Goal: Task Accomplishment & Management: Manage account settings

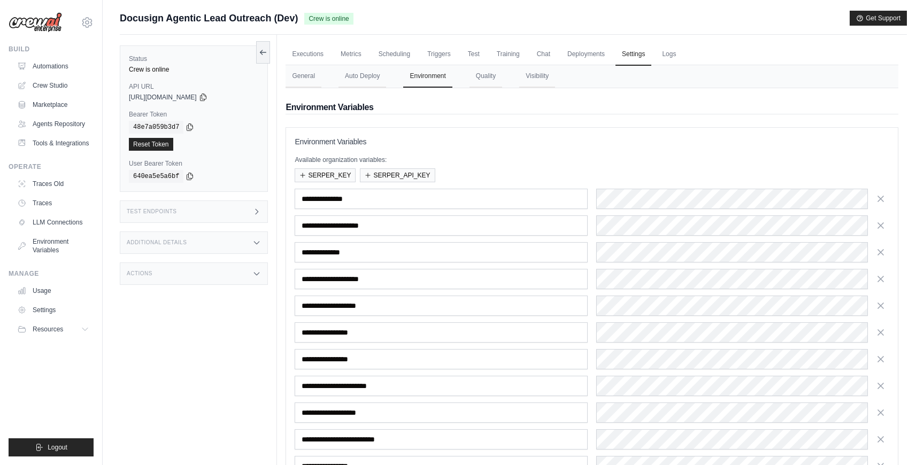
scroll to position [95, 0]
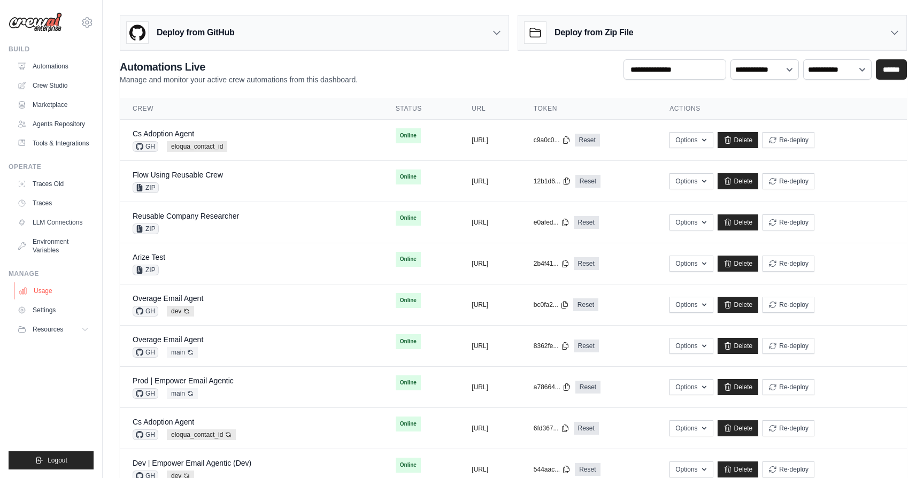
click at [46, 294] on link "Usage" at bounding box center [54, 290] width 81 height 17
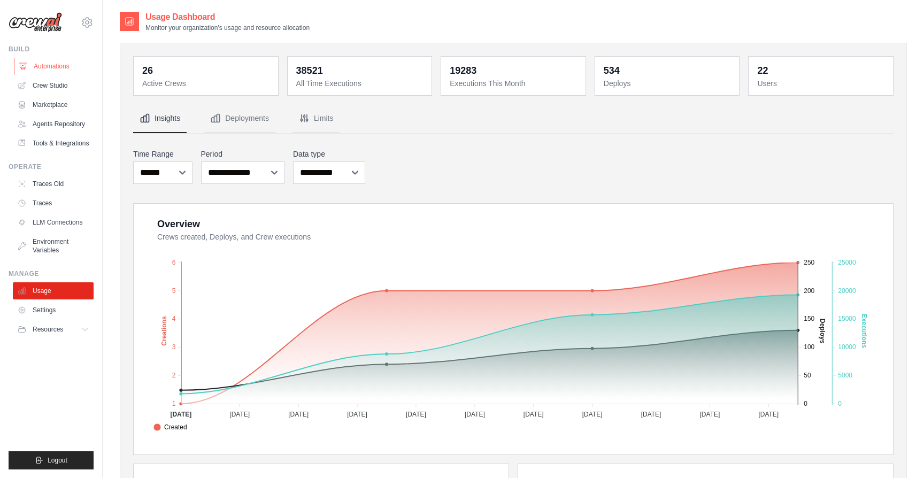
click at [51, 70] on link "Automations" at bounding box center [54, 66] width 81 height 17
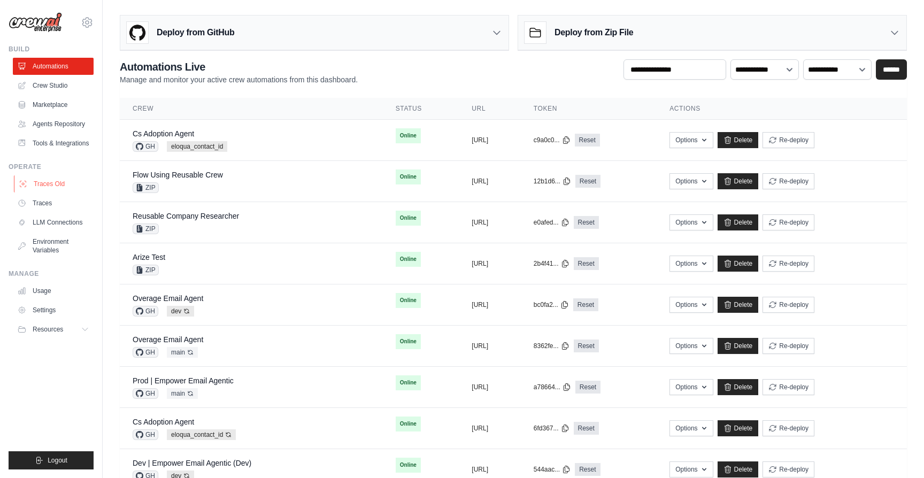
click at [43, 188] on link "Traces Old" at bounding box center [54, 183] width 81 height 17
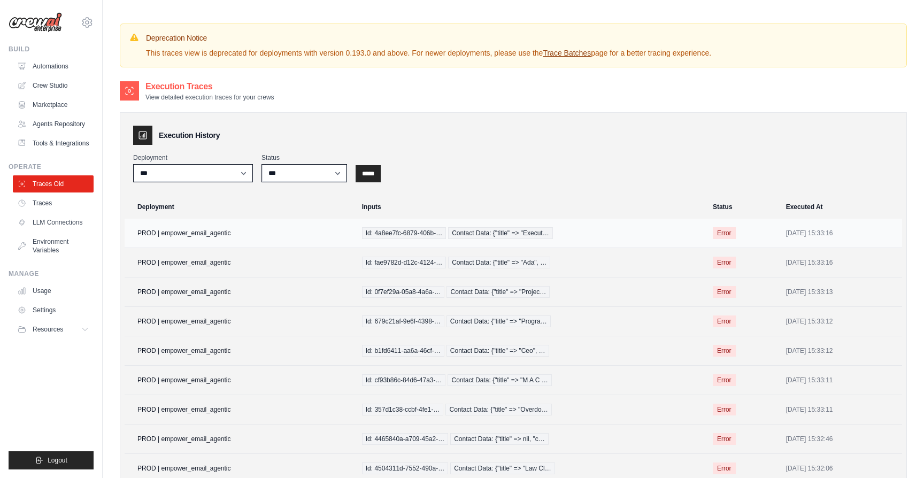
click at [222, 234] on td "PROD | empower_email_agentic" at bounding box center [240, 233] width 231 height 29
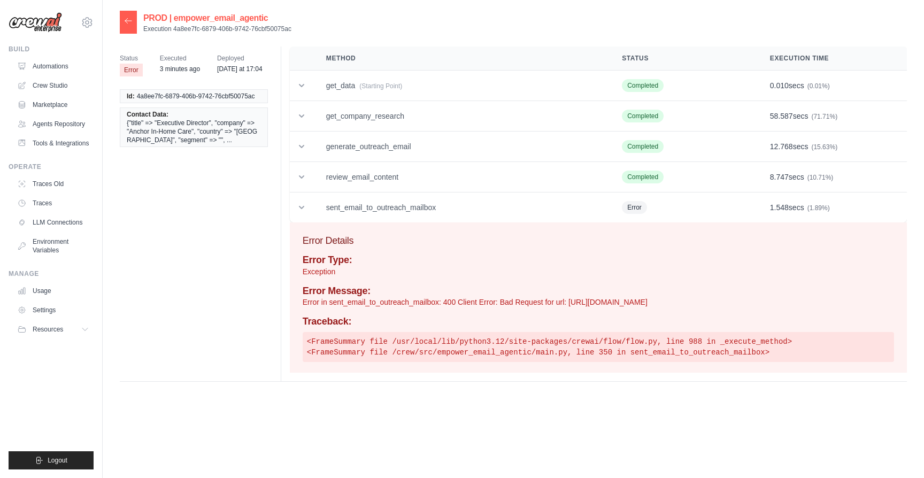
click at [230, 19] on h2 "PROD | empower_email_agentic" at bounding box center [217, 18] width 148 height 13
click at [132, 21] on icon at bounding box center [128, 20] width 6 height 5
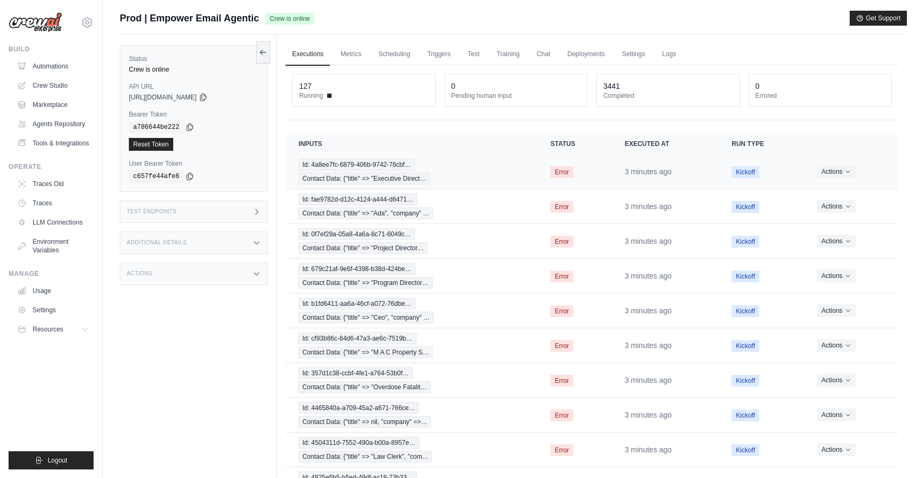
click at [516, 170] on div "Id: 4a8ee7fc-6879-406b-9742-76cbf… Contact Data: {"title" => "Executive Direct…" at bounding box center [411, 172] width 226 height 26
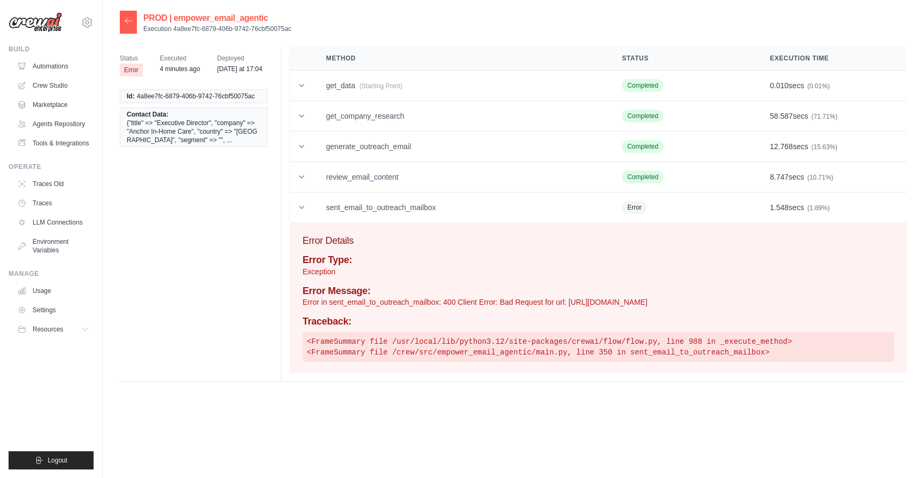
click at [124, 19] on icon at bounding box center [128, 21] width 9 height 9
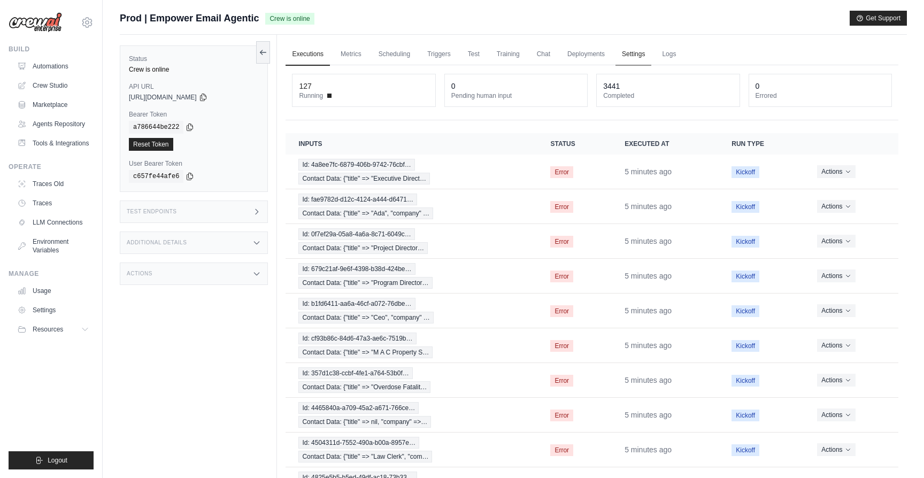
click at [626, 52] on link "Settings" at bounding box center [633, 54] width 36 height 22
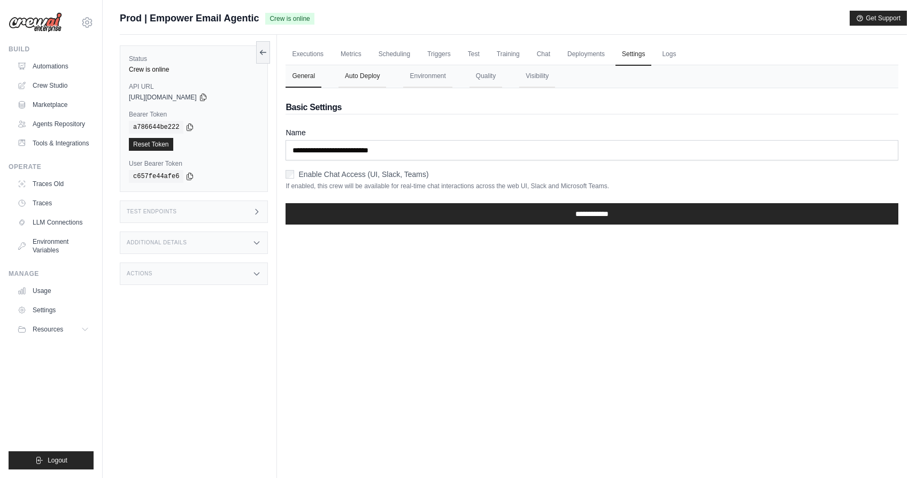
click at [372, 76] on button "Auto Deploy" at bounding box center [362, 76] width 48 height 22
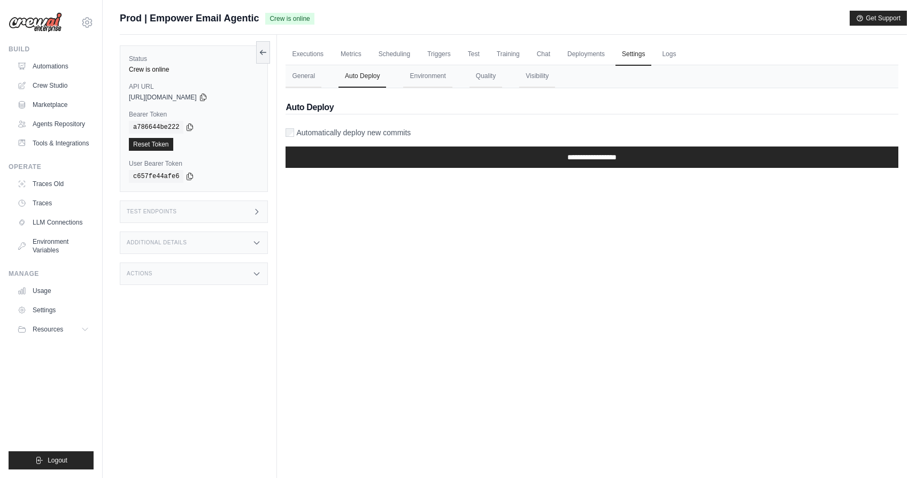
click at [457, 78] on nav "General Auto Deploy Environment Quality Visibility" at bounding box center [591, 76] width 613 height 22
click at [436, 78] on button "Environment" at bounding box center [427, 76] width 49 height 22
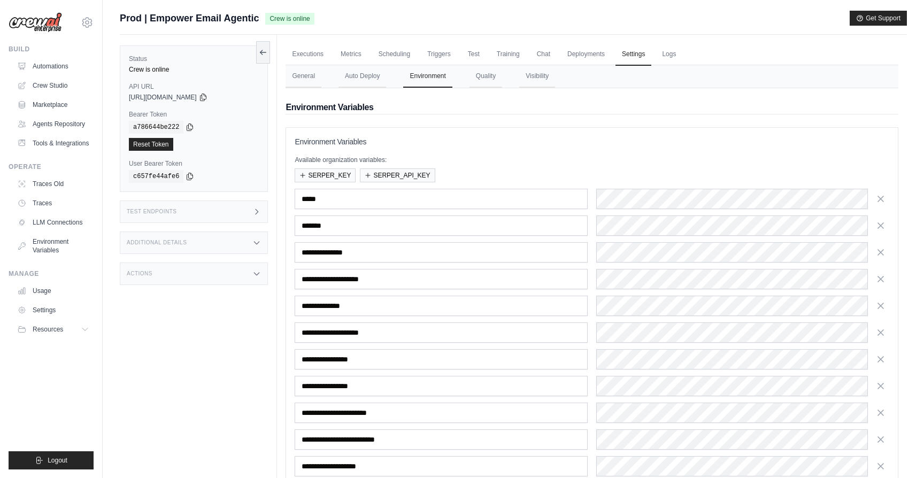
scroll to position [170, 0]
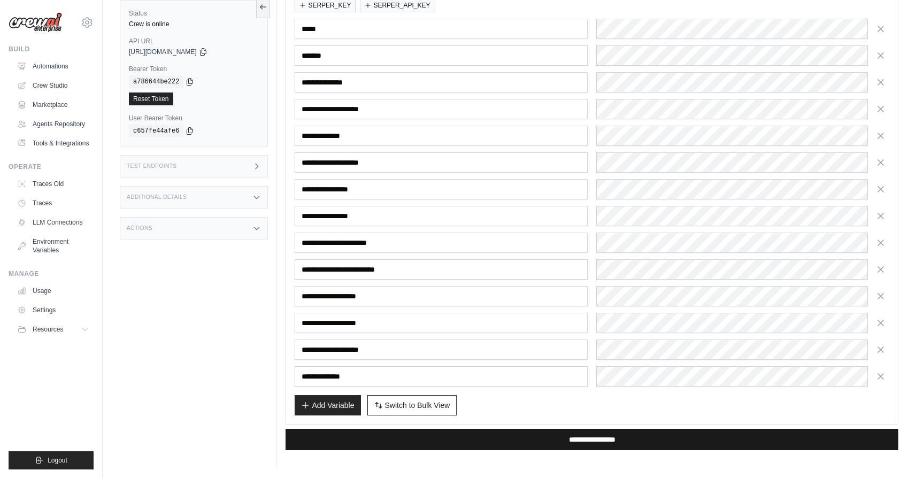
click at [541, 441] on input "**********" at bounding box center [591, 439] width 613 height 21
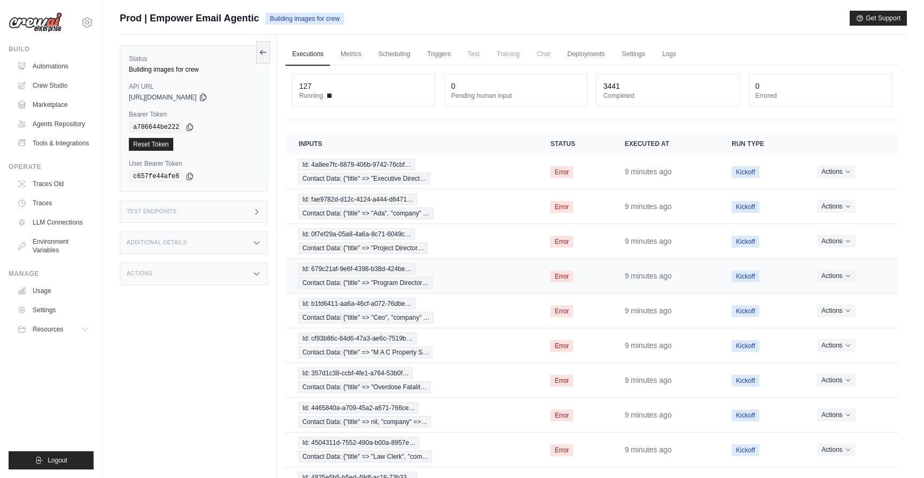
scroll to position [75, 0]
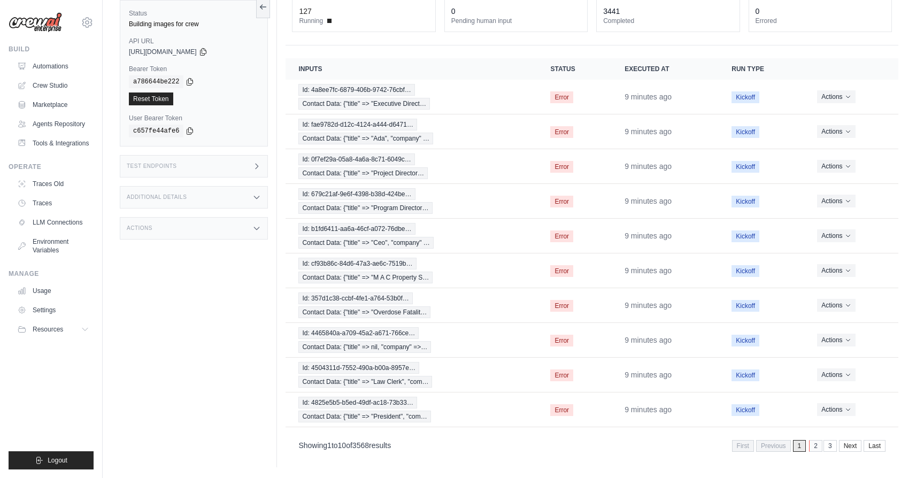
click at [812, 447] on link "2" at bounding box center [815, 446] width 13 height 12
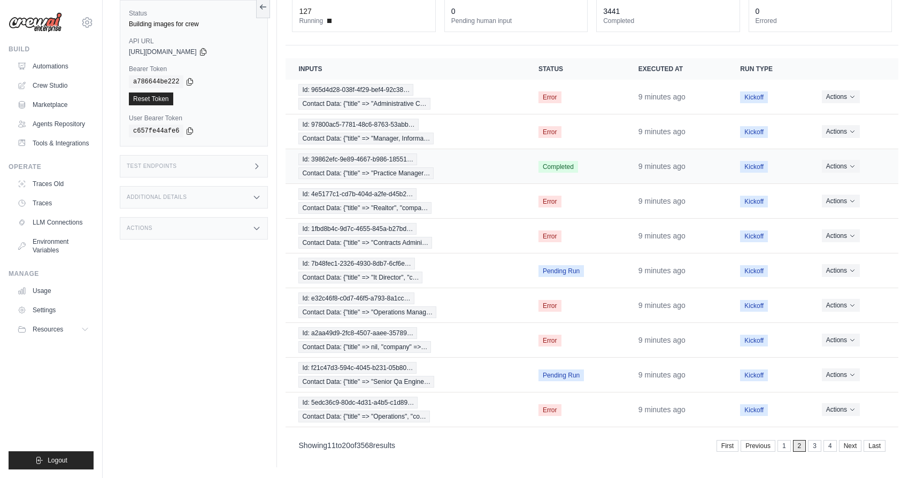
click at [479, 171] on div "Id: 39862efc-9e89-4667-b986-18551… Contact Data: {"title" => "Practice Manager…" at bounding box center [405, 166] width 214 height 26
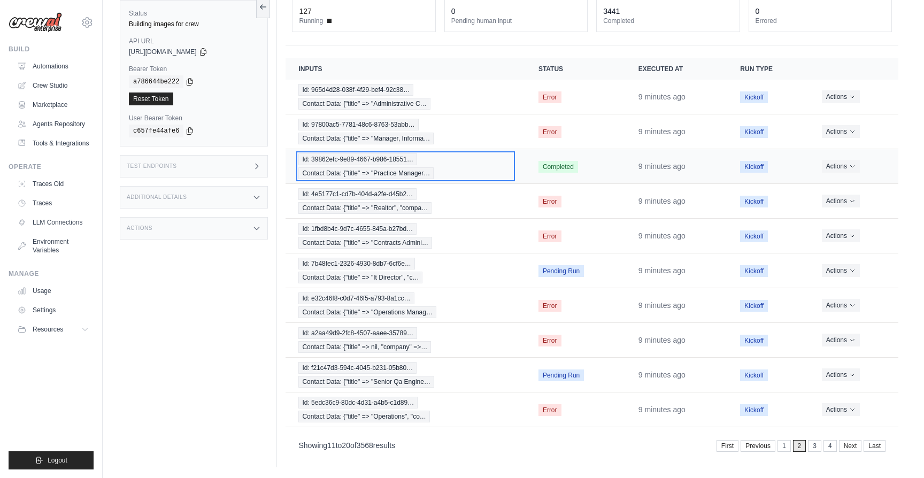
click at [427, 166] on div "Id: 39862efc-9e89-4667-b986-18551… Contact Data: {"title" => "Practice Manager…" at bounding box center [405, 166] width 214 height 26
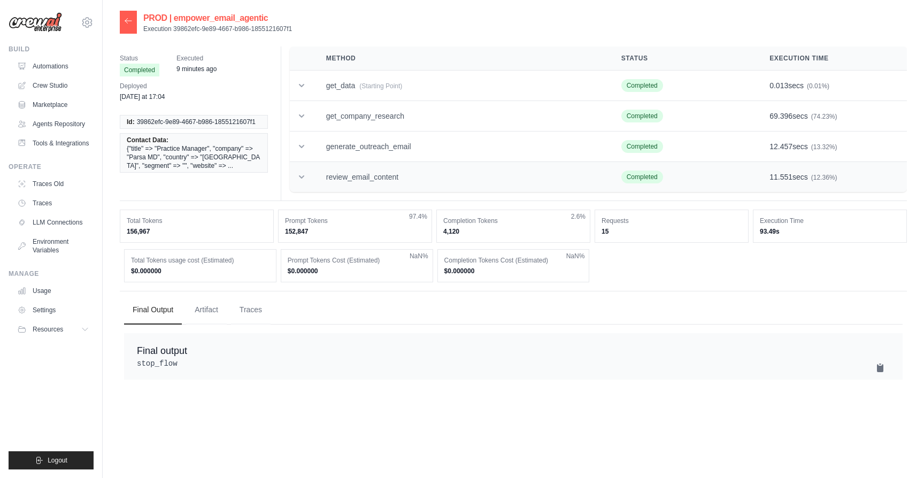
click at [420, 176] on td "review_email_content" at bounding box center [460, 177] width 295 height 30
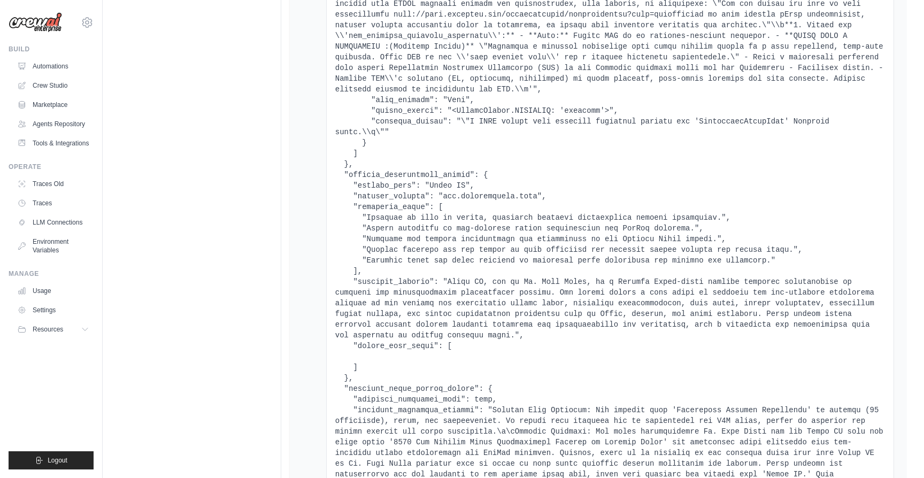
scroll to position [7798, 0]
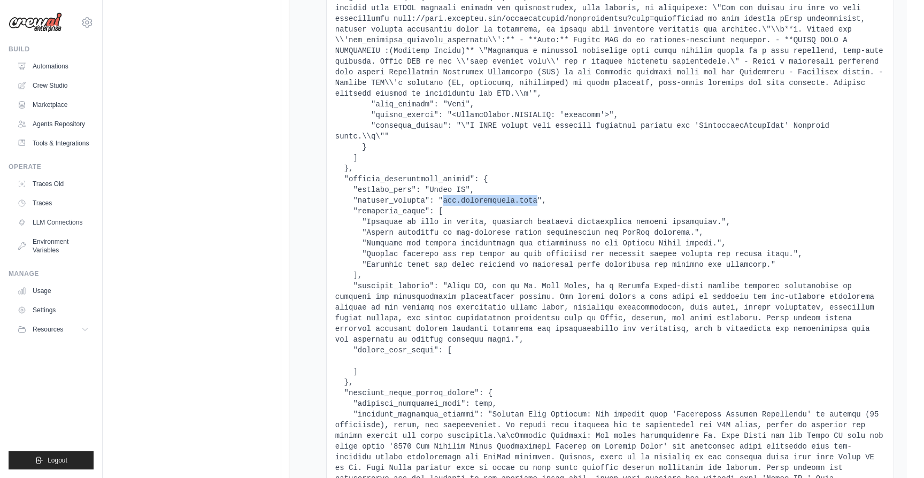
drag, startPoint x: 537, startPoint y: 223, endPoint x: 444, endPoint y: 221, distance: 93.1
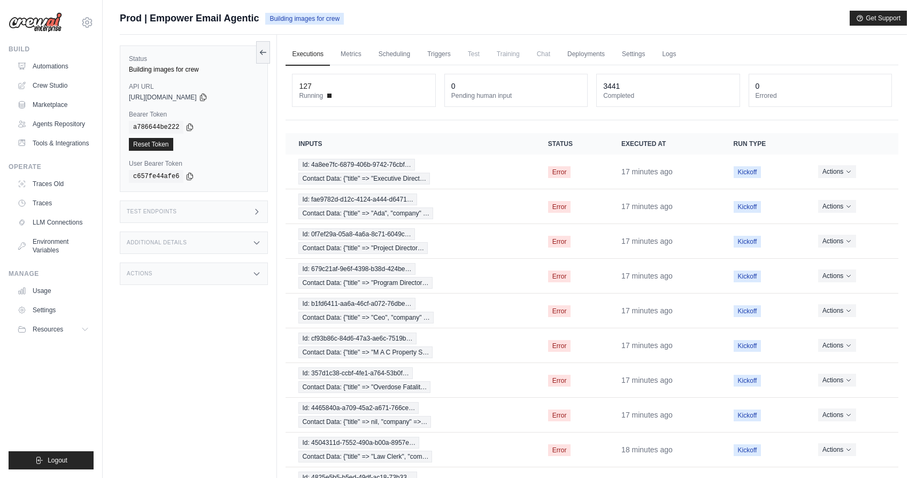
scroll to position [75, 0]
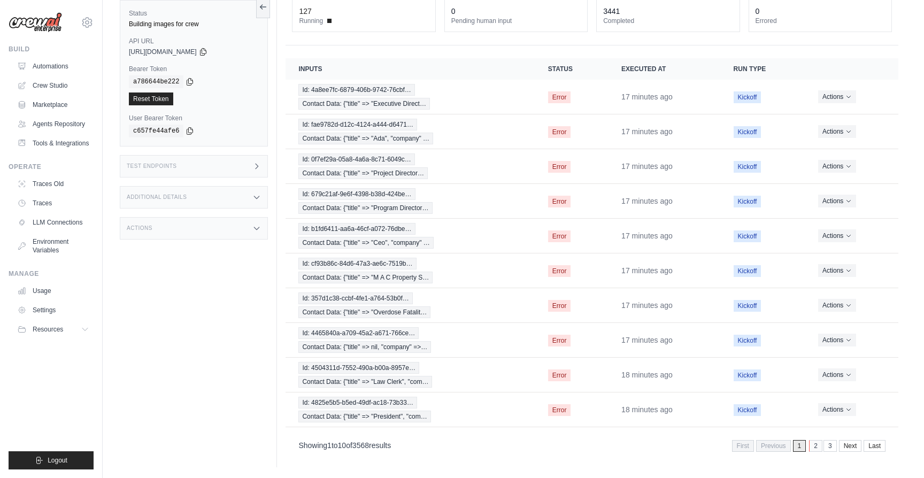
click at [814, 447] on link "2" at bounding box center [815, 446] width 13 height 12
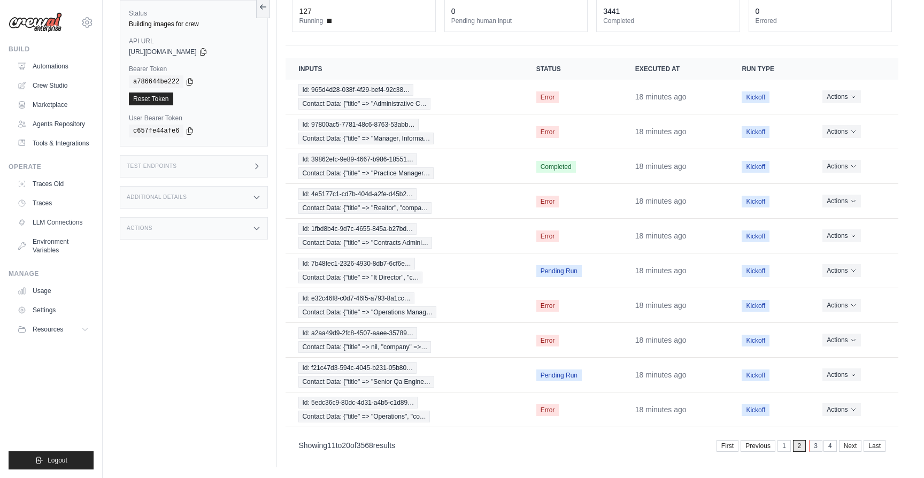
click at [814, 448] on link "3" at bounding box center [815, 446] width 13 height 12
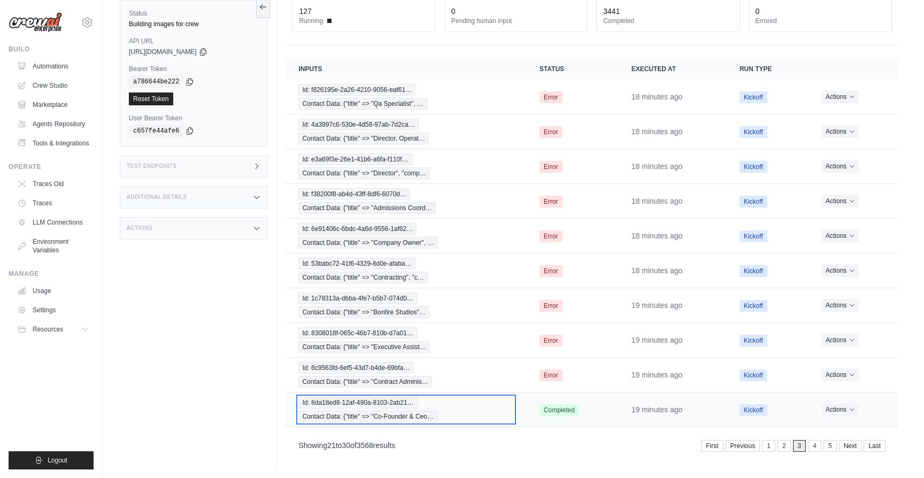
click at [491, 412] on div "Id: 8da18ed8-12af-490a-8103-2ab21… Contact Data: {"title" => "Co-Founder & Ceo…" at bounding box center [405, 410] width 215 height 26
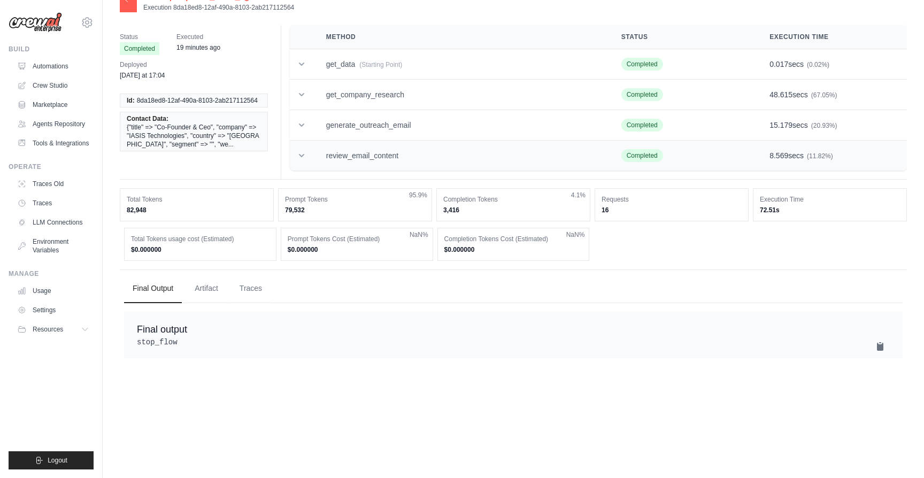
click at [403, 153] on td "review_email_content" at bounding box center [460, 156] width 295 height 30
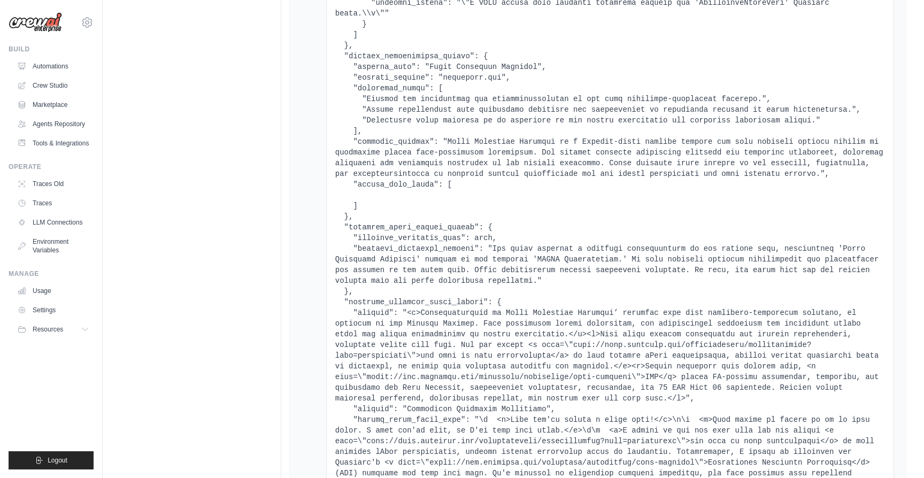
scroll to position [7133, 0]
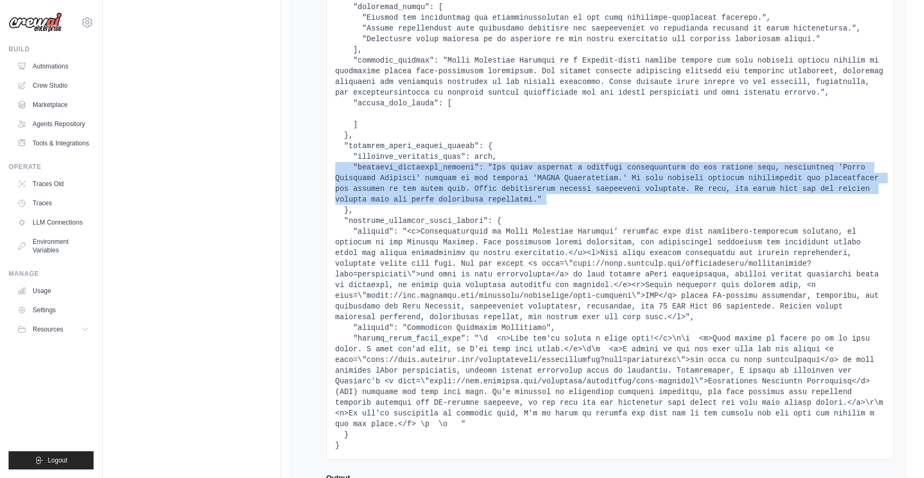
scroll to position [7210, 0]
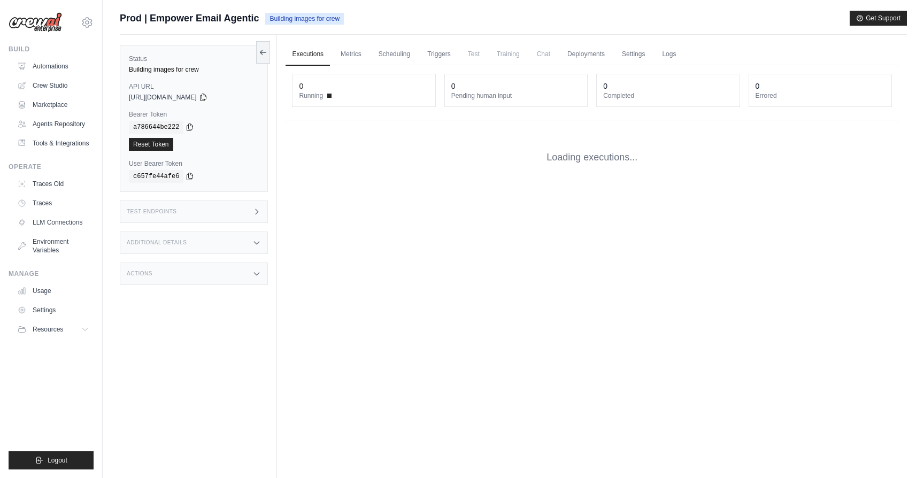
scroll to position [75, 0]
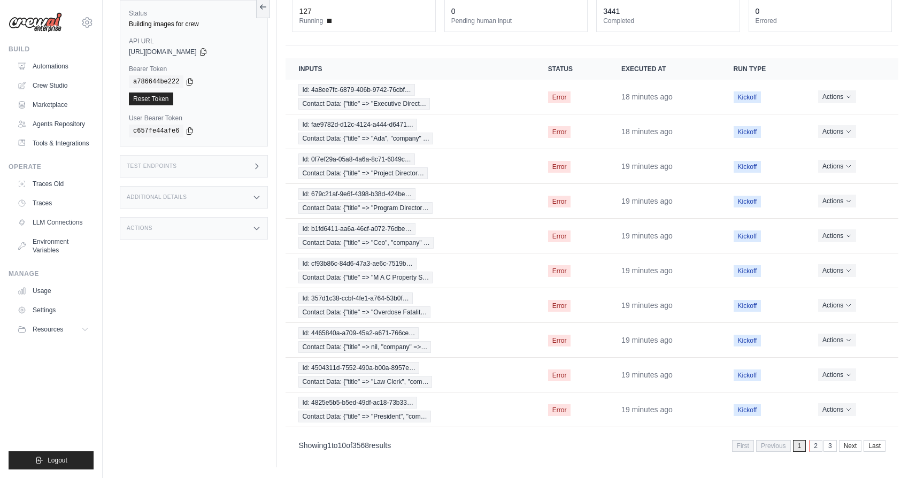
click at [815, 451] on link "2" at bounding box center [815, 446] width 13 height 12
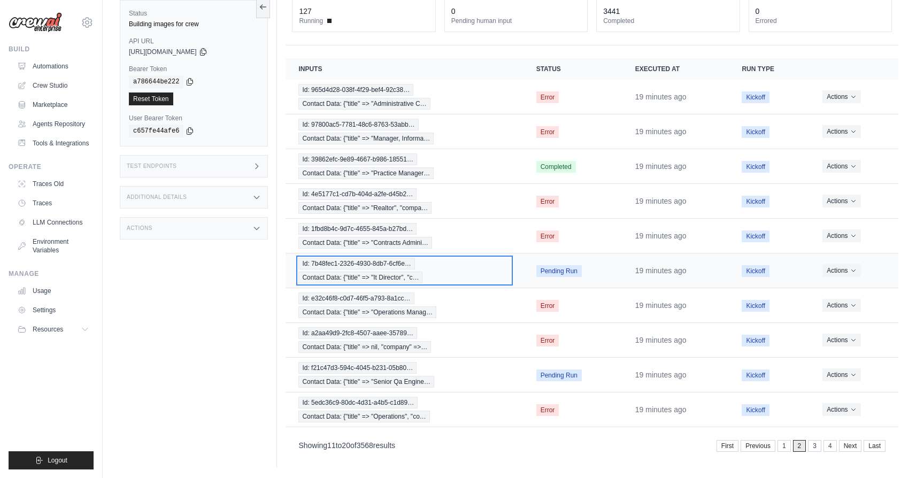
click at [482, 277] on div "Id: 7b48fec1-2326-4930-8db7-6cf6e… Contact Data: {"title" => "It Director", "c…" at bounding box center [404, 271] width 212 height 26
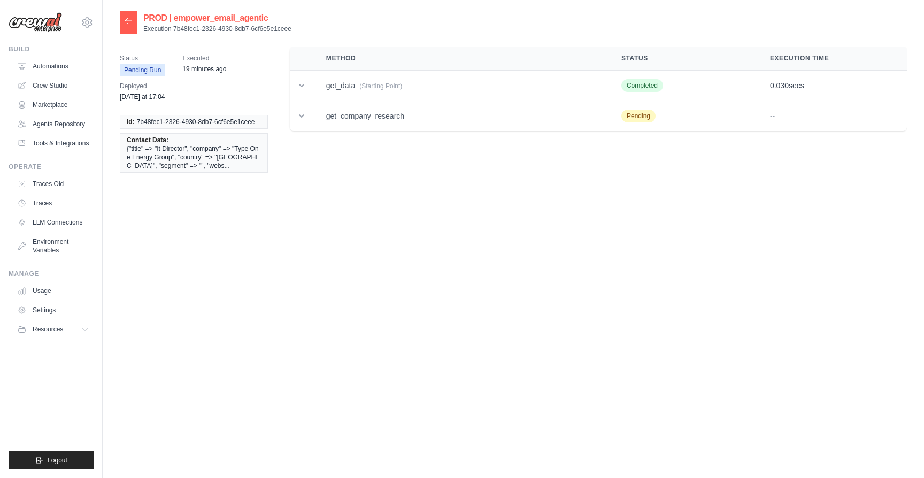
drag, startPoint x: 292, startPoint y: 27, endPoint x: 174, endPoint y: 28, distance: 117.6
click at [174, 28] on div "PROD | empower_email_agentic Execution 7b48fec1-2326-4930-8db7-6cf6e5e1ceee" at bounding box center [513, 22] width 787 height 23
copy p "7b48fec1-2326-4930-8db7-6cf6e5e1ceee"
drag, startPoint x: 292, startPoint y: 28, endPoint x: 172, endPoint y: 30, distance: 120.3
click at [172, 30] on div "PROD | empower_email_agentic Execution 7b48fec1-2326-4930-8db7-6cf6e5e1ceee" at bounding box center [513, 22] width 787 height 23
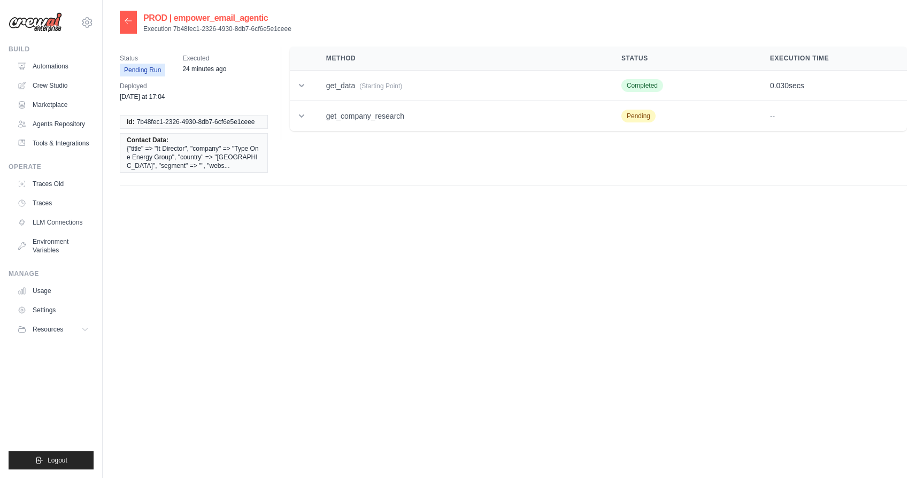
copy p "7b48fec1-2326-4930-8db7-6cf6e5e1ceee"
click at [124, 22] on icon at bounding box center [128, 21] width 9 height 9
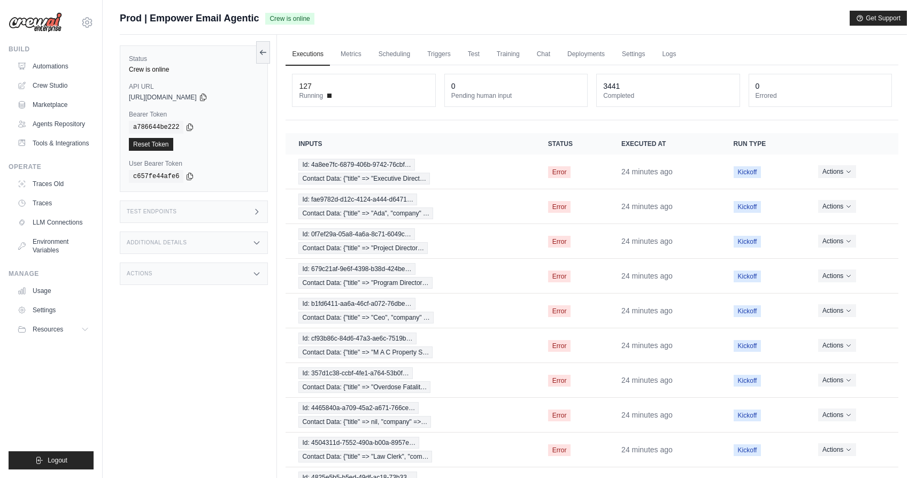
click at [241, 215] on div "Test Endpoints" at bounding box center [194, 211] width 148 height 22
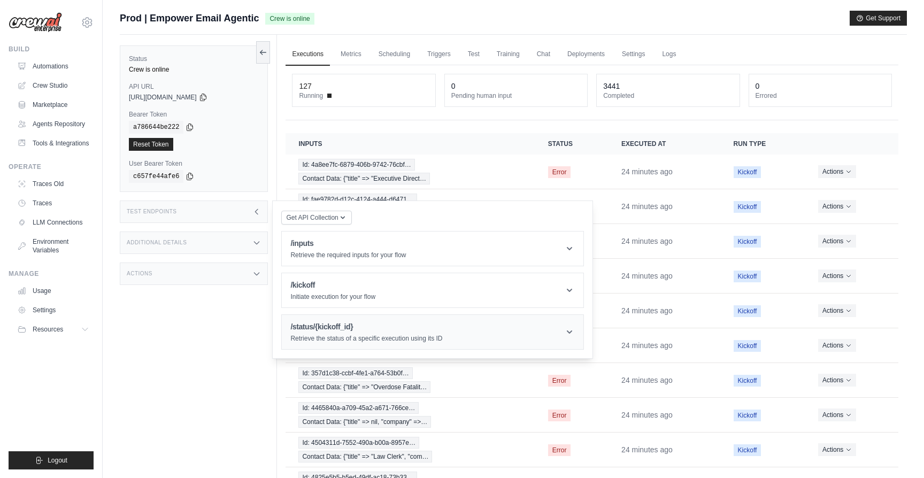
click at [391, 332] on h1 "/status/{kickoff_id}" at bounding box center [366, 326] width 152 height 11
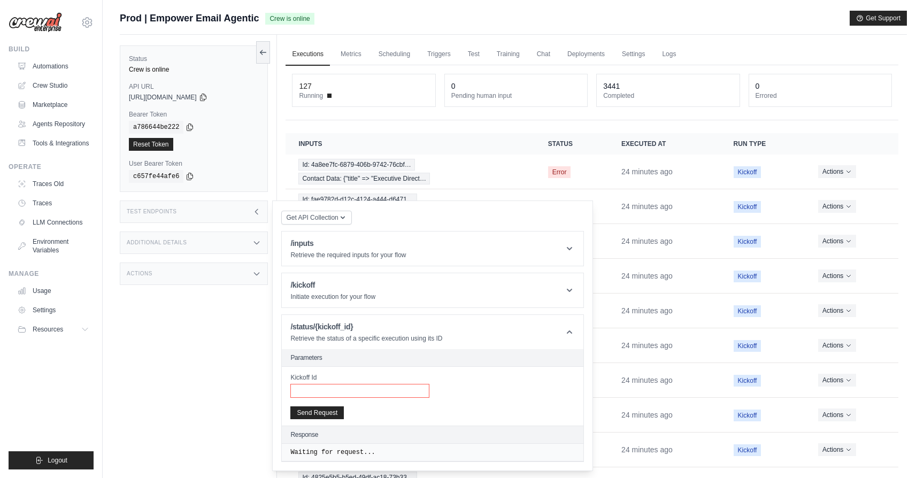
click at [386, 388] on input "Kickoff Id" at bounding box center [359, 391] width 139 height 14
paste input "**********"
type input "**********"
click at [341, 411] on button "Send Request" at bounding box center [316, 412] width 53 height 13
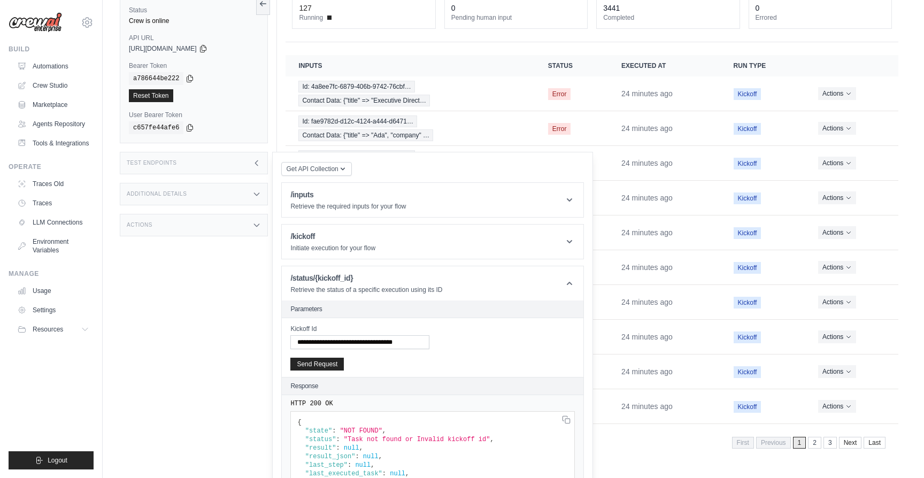
scroll to position [90, 0]
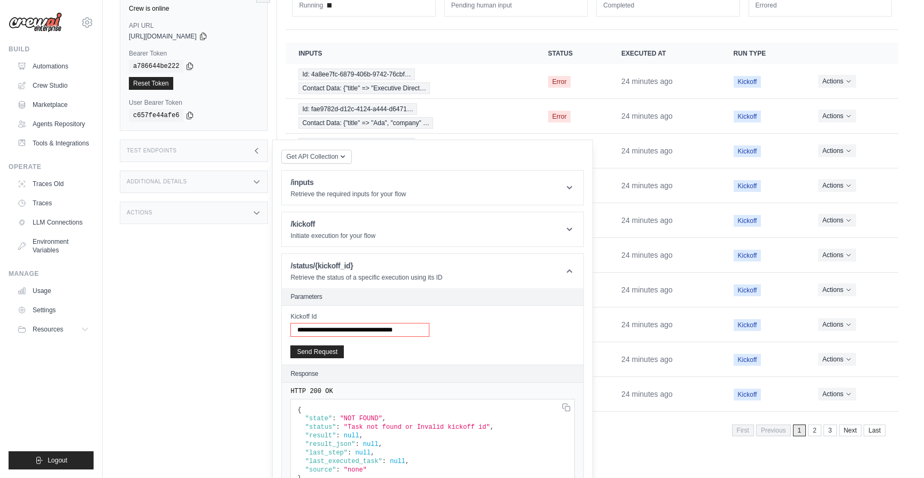
click at [425, 333] on input "**********" at bounding box center [359, 330] width 139 height 14
click at [299, 330] on input "**********" at bounding box center [359, 330] width 139 height 14
click at [248, 327] on div "Status Crew is online API URL copied https://empower-email-agentic-d5f50e05-2f4…" at bounding box center [198, 213] width 157 height 478
click at [628, 453] on main "Submit a support request Describe your issue or question * Please be specific a…" at bounding box center [513, 186] width 821 height 553
click at [230, 138] on div "Status Crew is online API URL copied https://empower-email-agentic-d5f50e05-2f4…" at bounding box center [198, 213] width 157 height 478
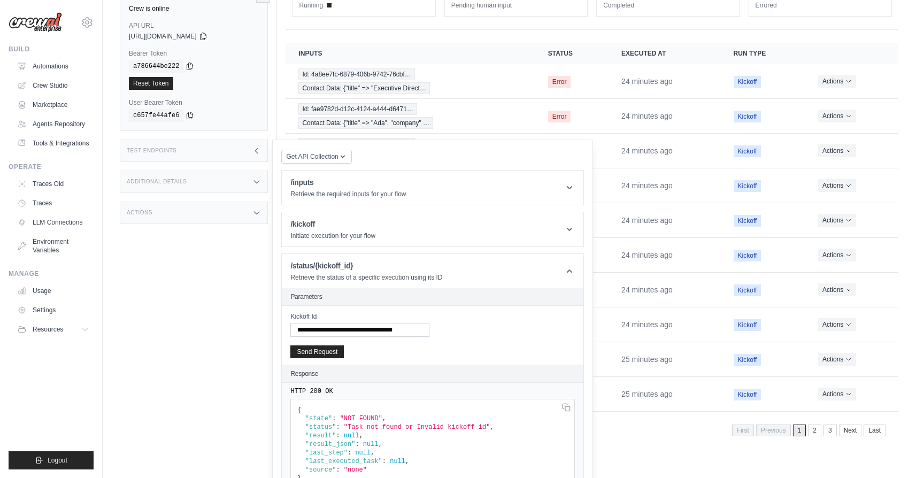
click at [231, 148] on div "Test Endpoints" at bounding box center [194, 151] width 148 height 22
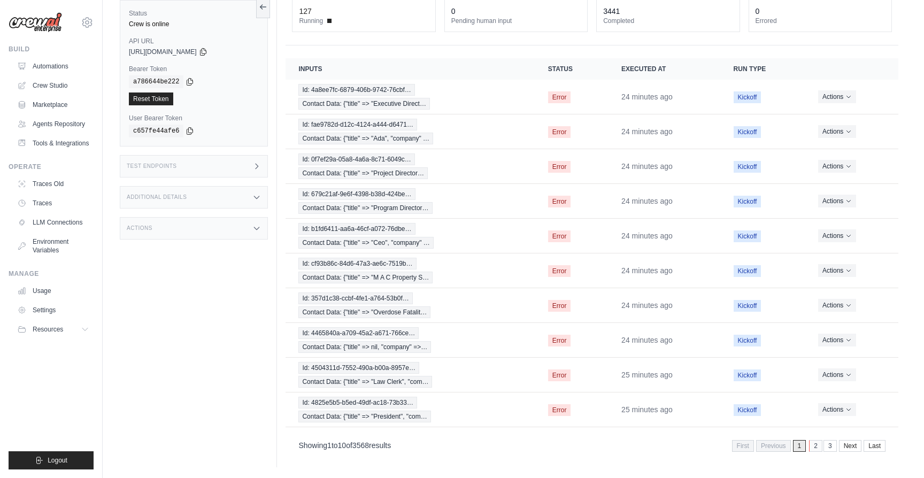
click at [814, 449] on link "2" at bounding box center [815, 446] width 13 height 12
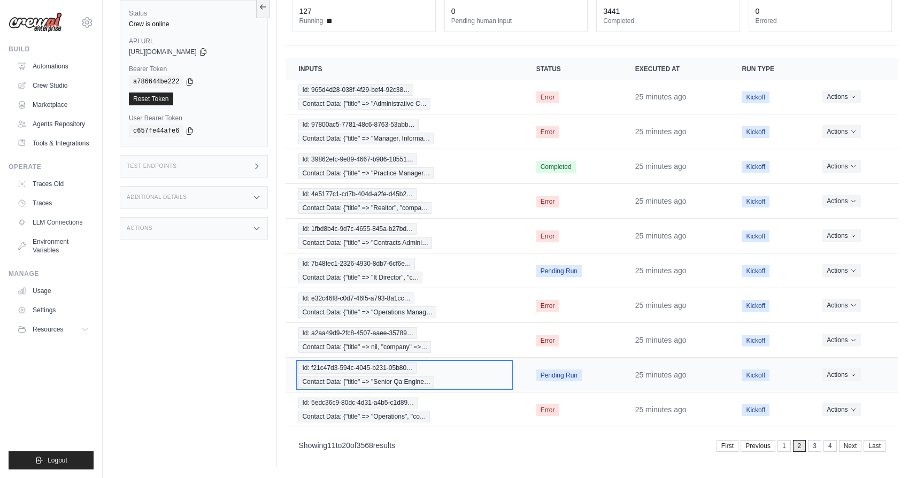
click at [462, 370] on div "Id: f21c47d3-594c-4045-b231-05b80… Contact Data: {"title" => "Senior Qa Engine…" at bounding box center [404, 375] width 212 height 26
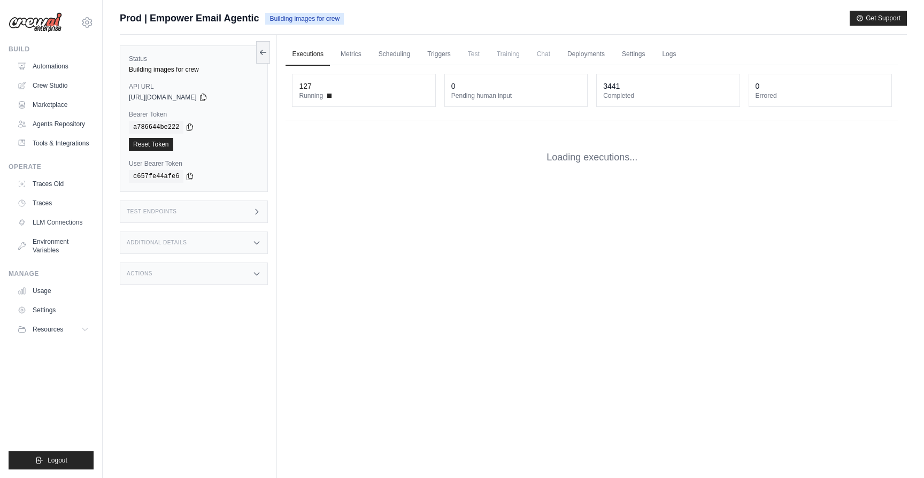
scroll to position [75, 0]
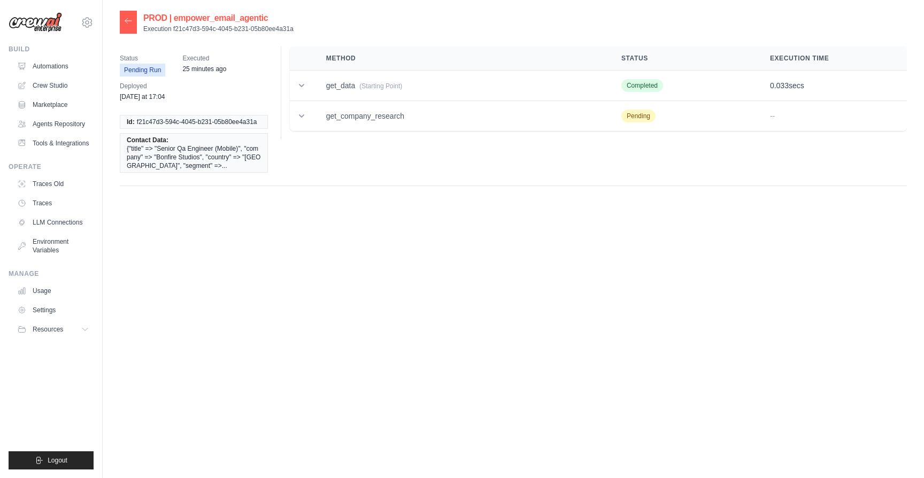
drag, startPoint x: 294, startPoint y: 27, endPoint x: 173, endPoint y: 29, distance: 120.8
click at [173, 29] on div "PROD | empower_email_agentic Execution f21c47d3-594c-4045-b231-05b80ee4a31a" at bounding box center [513, 22] width 787 height 23
copy p "f21c47d3-594c-4045-b231-05b80ee4a31a"
click at [126, 20] on icon at bounding box center [128, 20] width 6 height 5
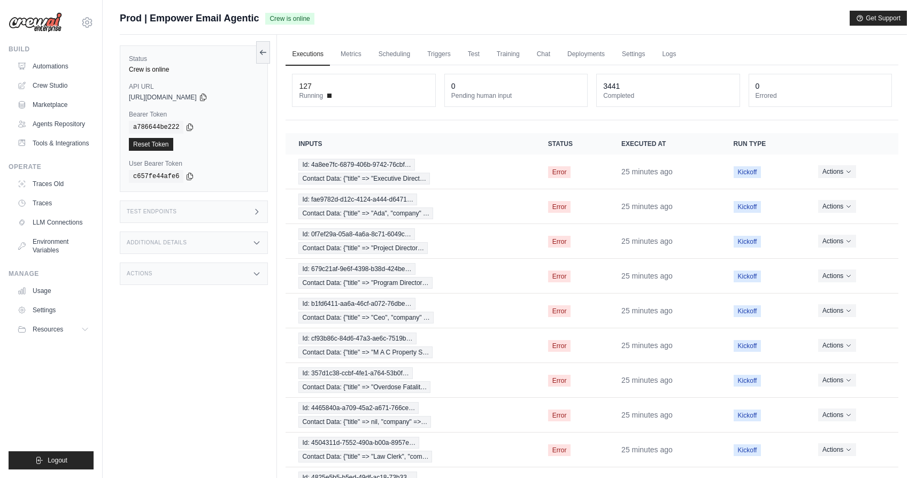
click at [225, 250] on div "Additional Details" at bounding box center [194, 242] width 148 height 22
click at [219, 206] on div "Test Endpoints" at bounding box center [194, 211] width 148 height 22
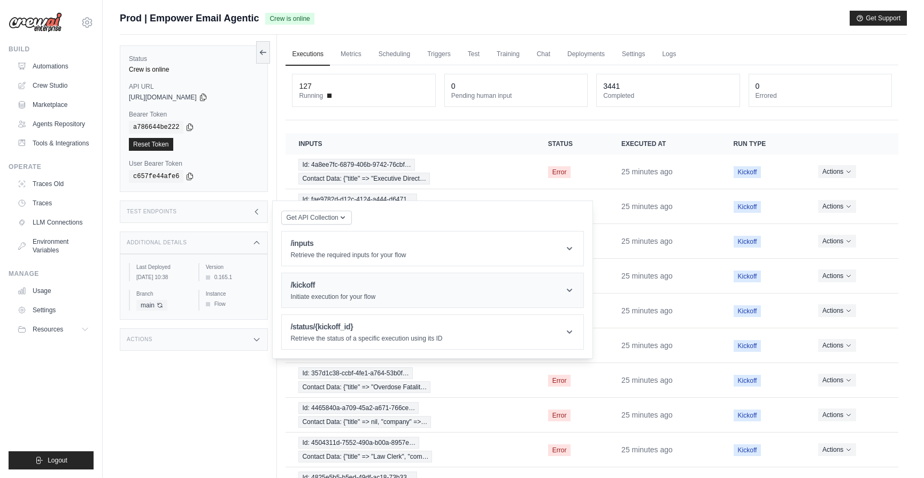
click at [330, 299] on p "Initiate execution for your flow" at bounding box center [332, 296] width 85 height 9
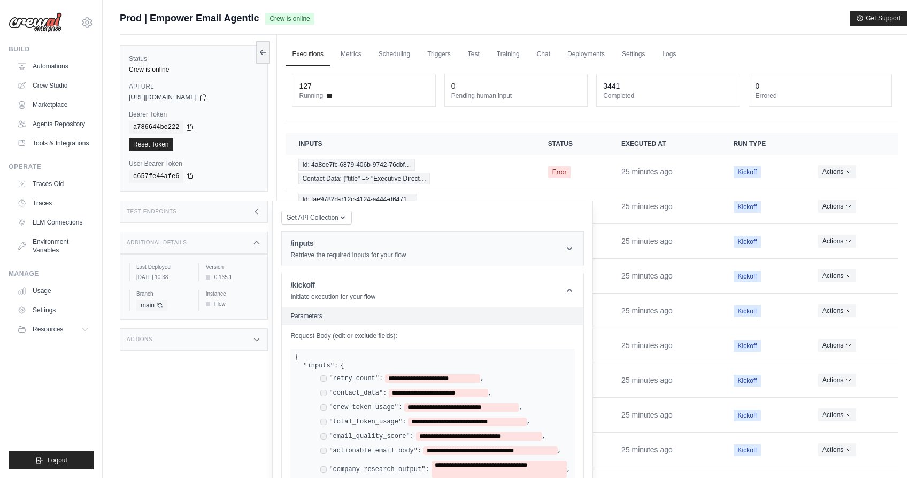
click at [364, 260] on header "/inputs Retrieve the required inputs for your flow" at bounding box center [433, 248] width 302 height 34
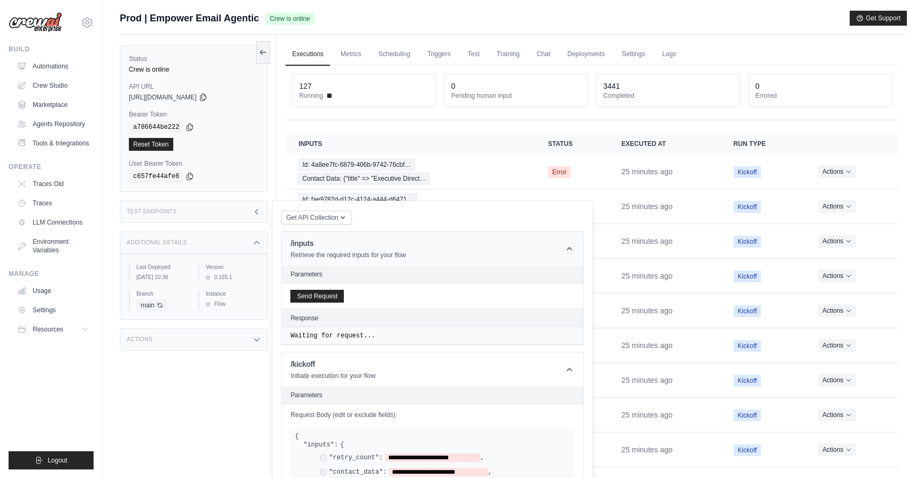
click at [370, 246] on h1 "/inputs" at bounding box center [347, 243] width 115 height 11
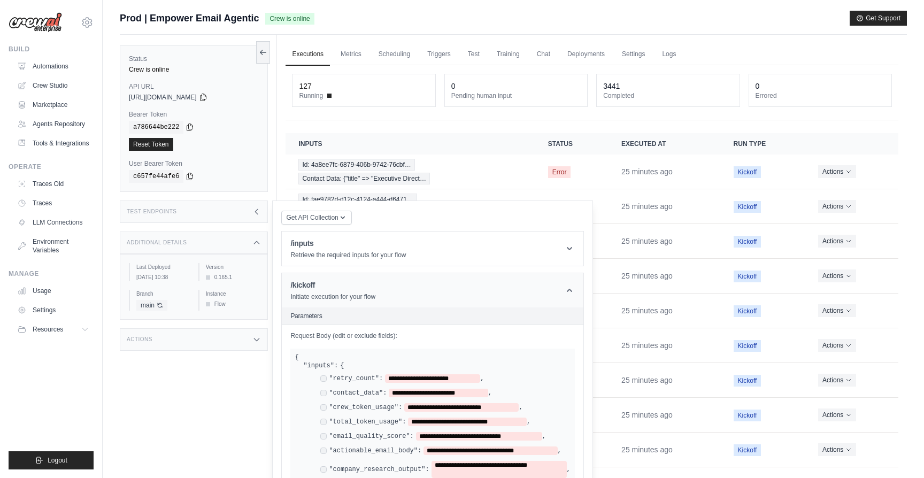
click at [382, 302] on header "/kickoff Initiate execution for your flow" at bounding box center [433, 290] width 302 height 34
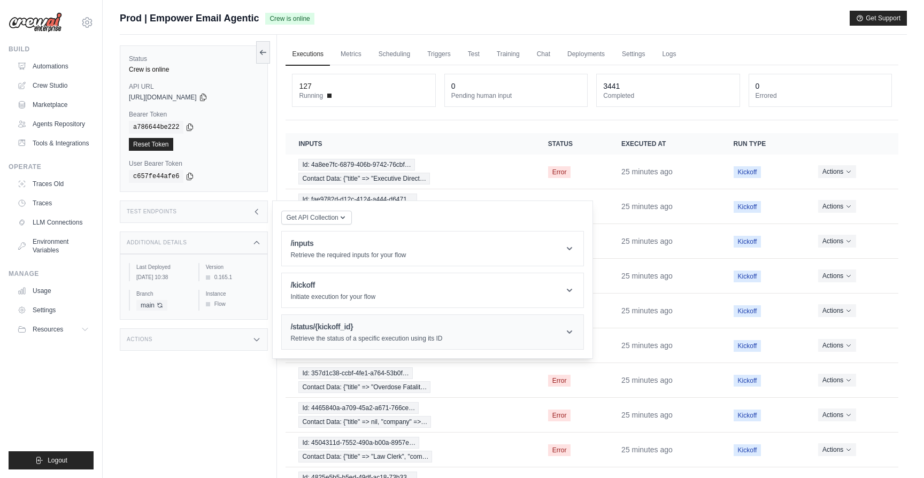
click at [388, 327] on h1 "/status/{kickoff_id}" at bounding box center [366, 326] width 152 height 11
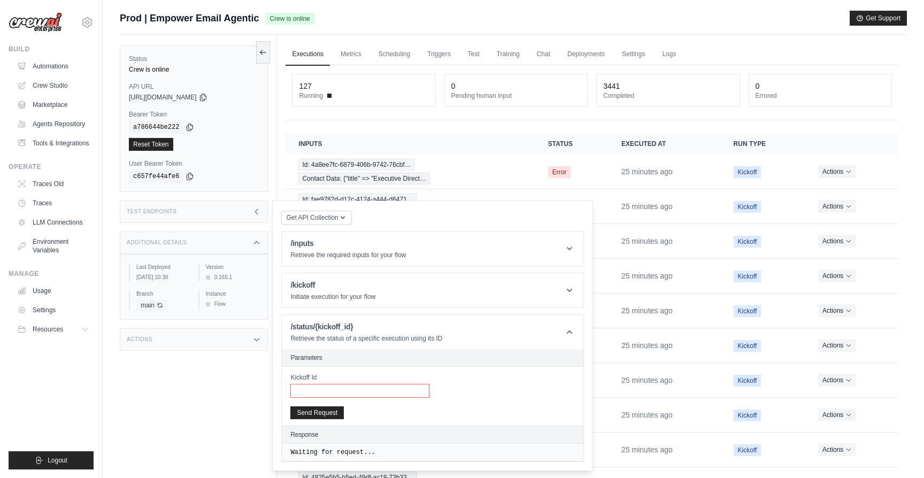
click at [365, 396] on input "Kickoff Id" at bounding box center [359, 391] width 139 height 14
paste input "**********"
type input "**********"
click at [328, 415] on button "Send Request" at bounding box center [316, 412] width 53 height 13
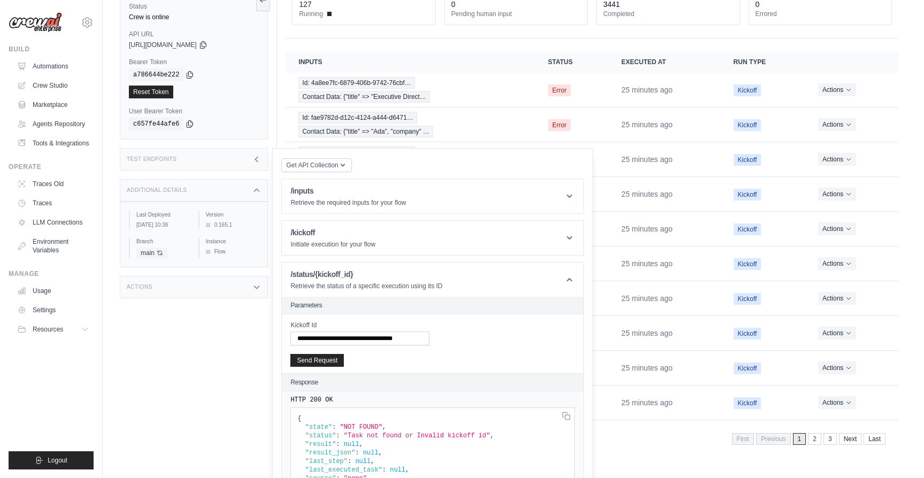
scroll to position [90, 0]
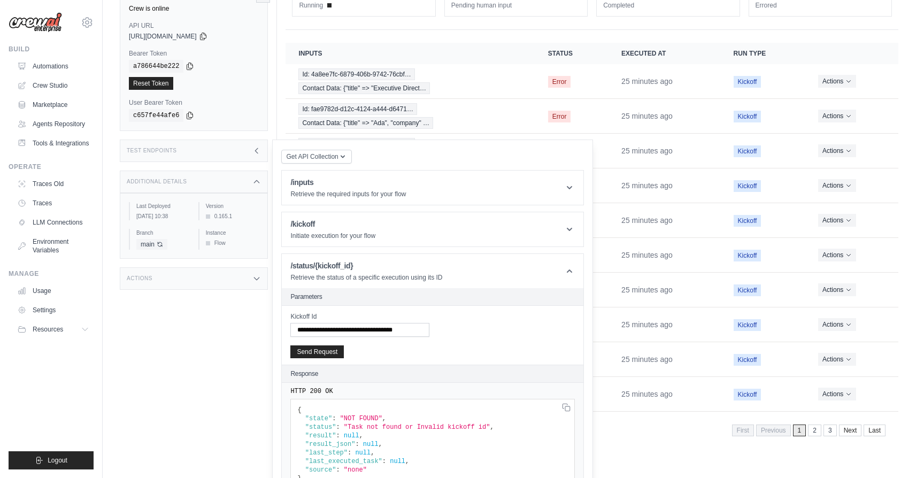
click at [640, 457] on main "Submit a support request Describe your issue or question * Please be specific a…" at bounding box center [513, 186] width 821 height 553
click at [214, 150] on div "Test Endpoints" at bounding box center [194, 151] width 148 height 22
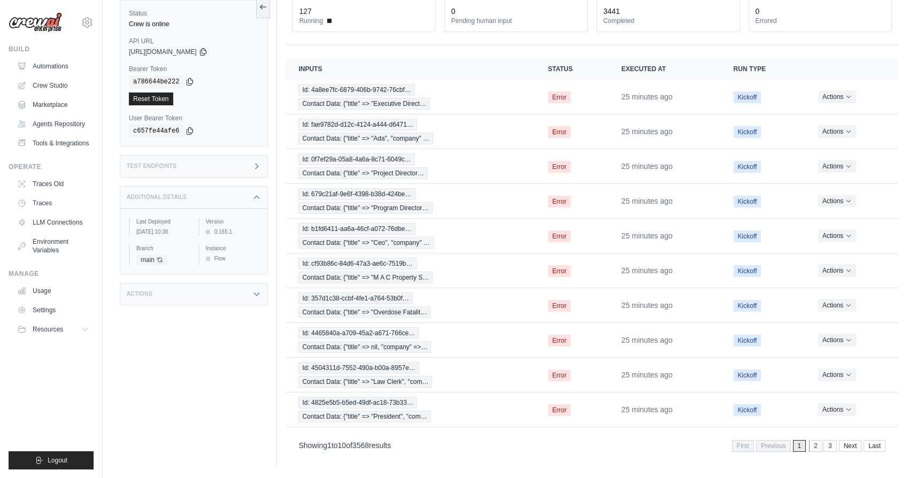
click at [810, 445] on link "2" at bounding box center [815, 446] width 13 height 12
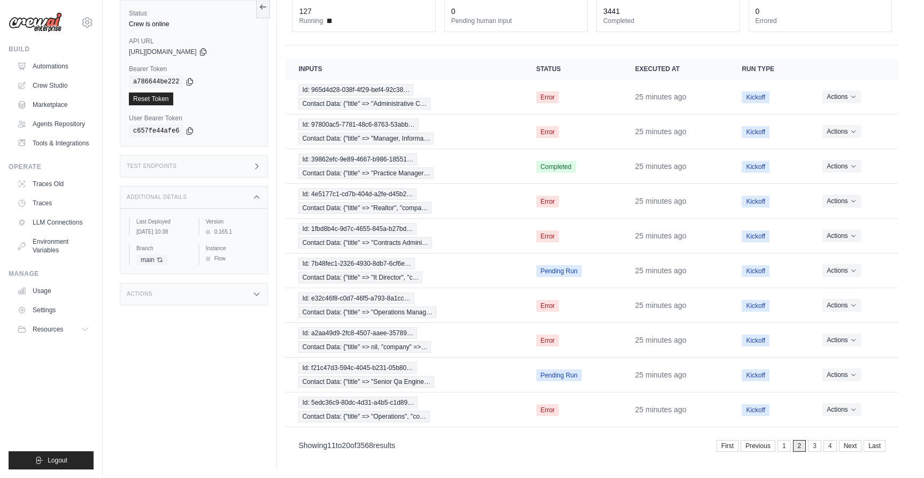
click at [810, 445] on link "3" at bounding box center [814, 446] width 13 height 12
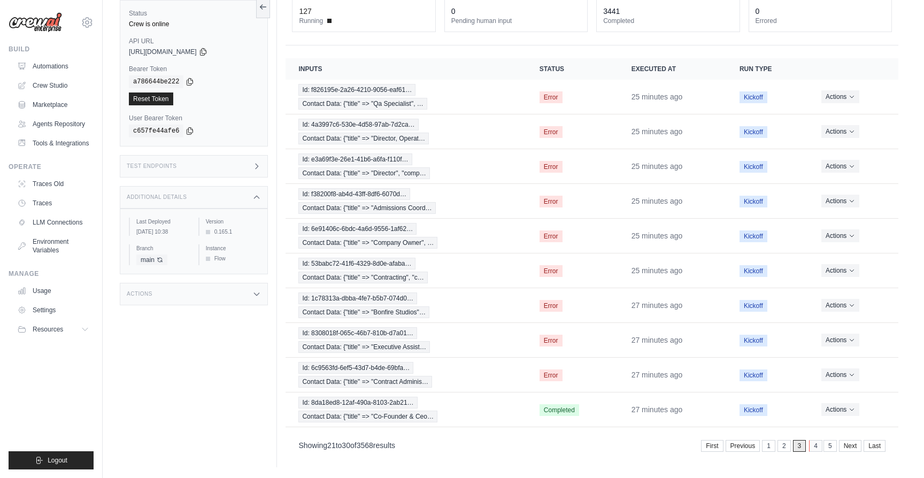
click at [812, 445] on link "4" at bounding box center [815, 446] width 13 height 12
click at [812, 445] on link "5" at bounding box center [814, 446] width 13 height 12
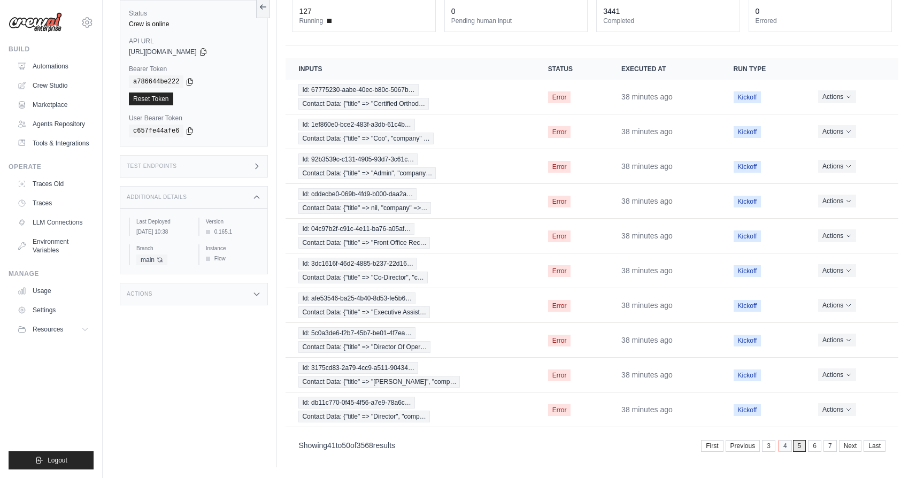
click at [786, 446] on link "4" at bounding box center [784, 446] width 13 height 12
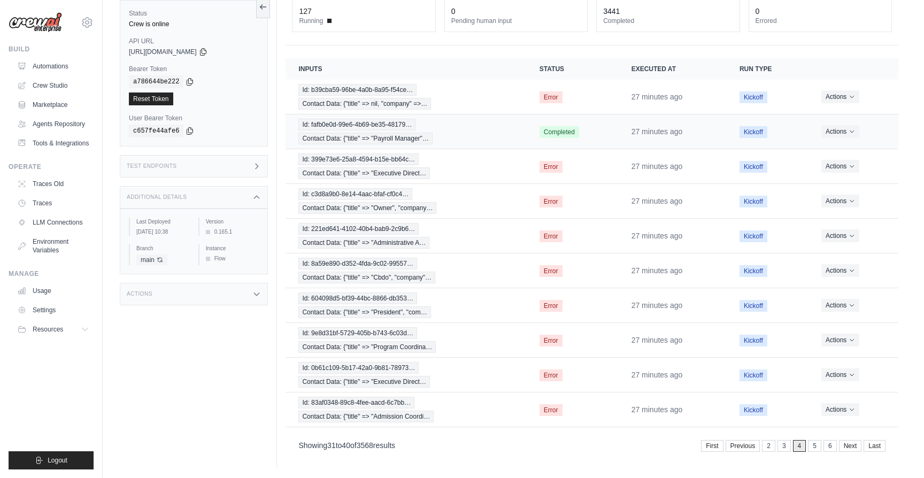
click at [476, 124] on div "Id: fafb0e0d-99e6-4b69-be35-48179… Contact Data: {"title" => "Payroll Manager"…" at bounding box center [405, 132] width 215 height 26
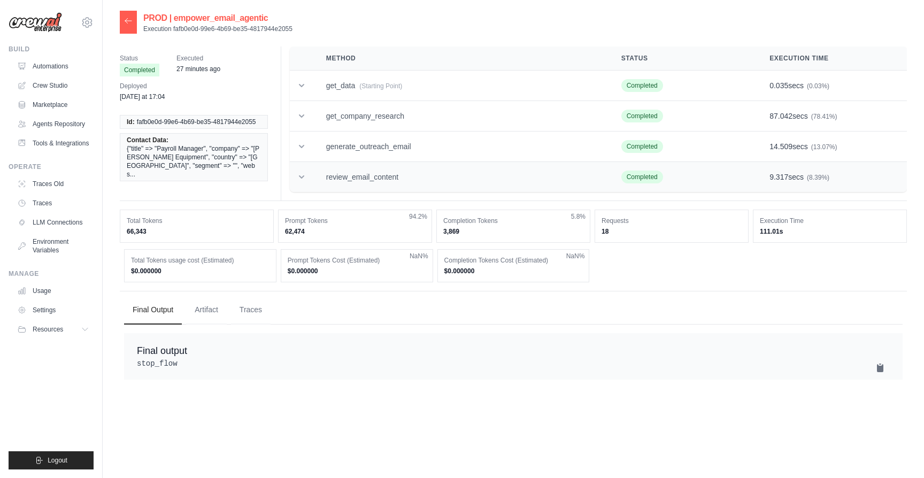
click at [428, 186] on td "review_email_content" at bounding box center [460, 177] width 295 height 30
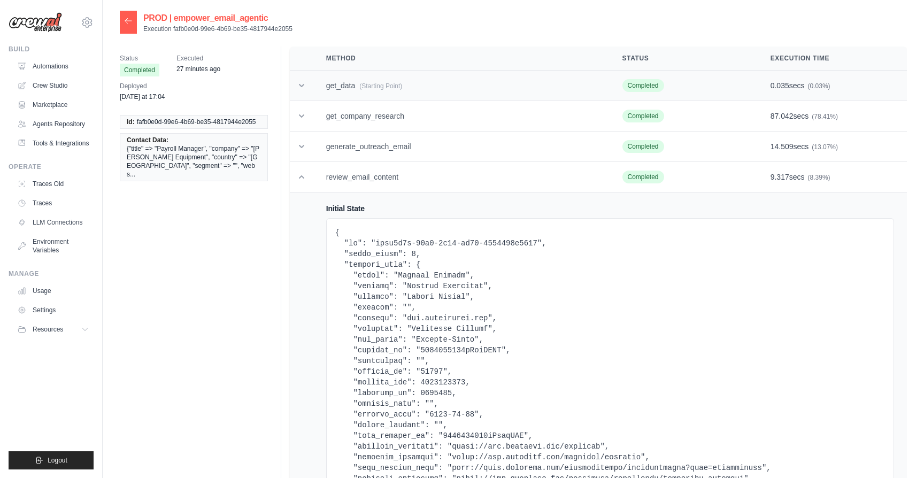
click at [487, 78] on td "get_data (Starting Point)" at bounding box center [461, 86] width 296 height 30
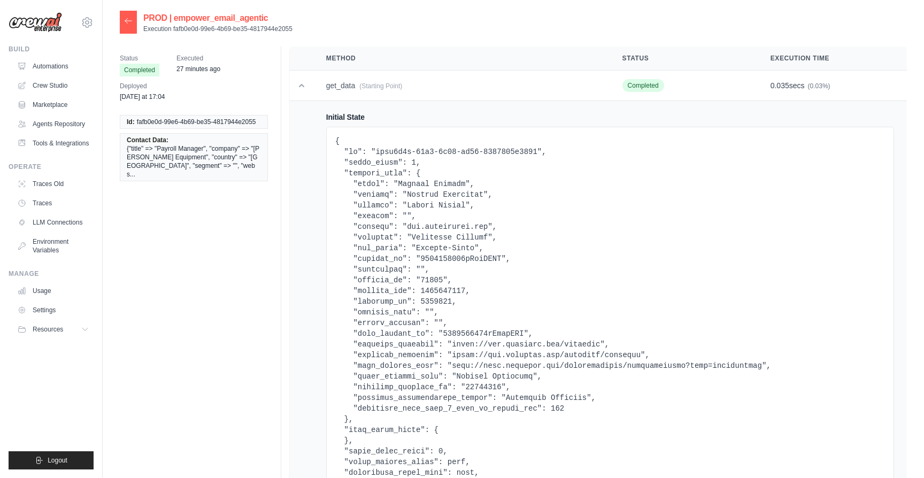
click at [437, 196] on pre at bounding box center [610, 334] width 550 height 396
drag, startPoint x: 487, startPoint y: 229, endPoint x: 407, endPoint y: 225, distance: 79.7
click at [407, 225] on pre at bounding box center [610, 334] width 550 height 396
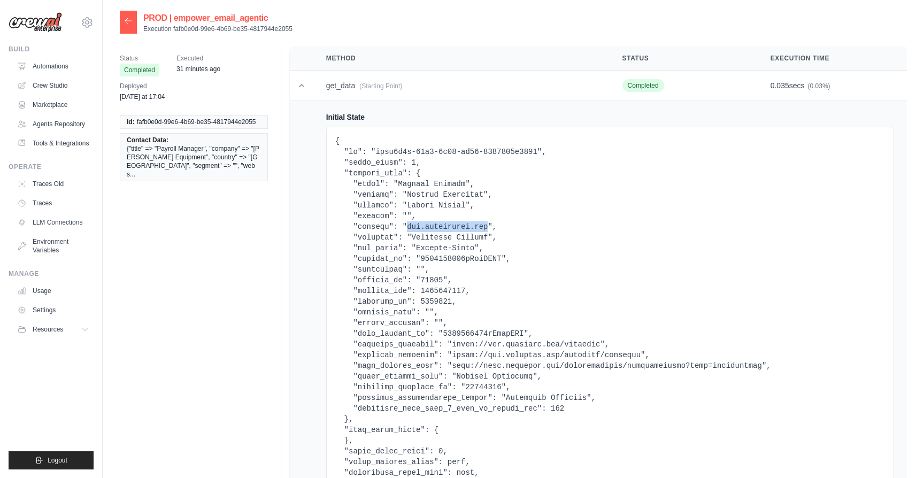
click at [126, 22] on icon at bounding box center [128, 20] width 6 height 5
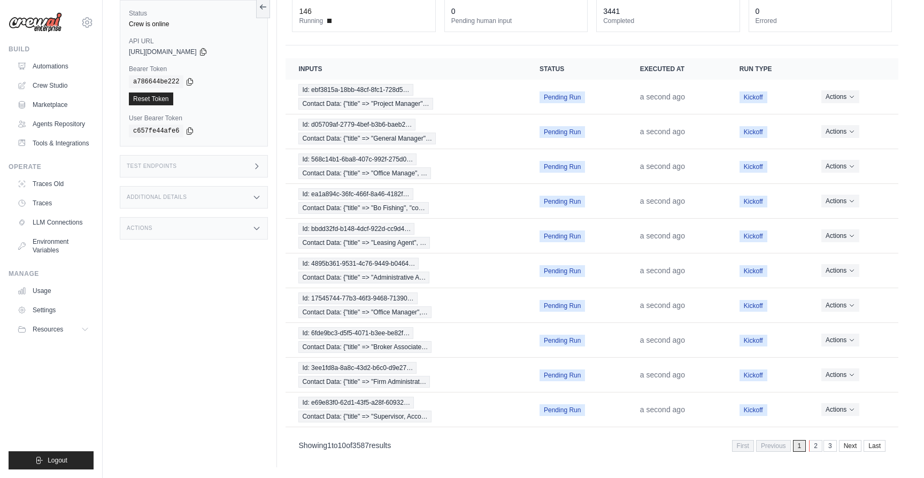
click at [818, 449] on link "2" at bounding box center [815, 446] width 13 height 12
click at [815, 445] on link "3" at bounding box center [815, 446] width 13 height 12
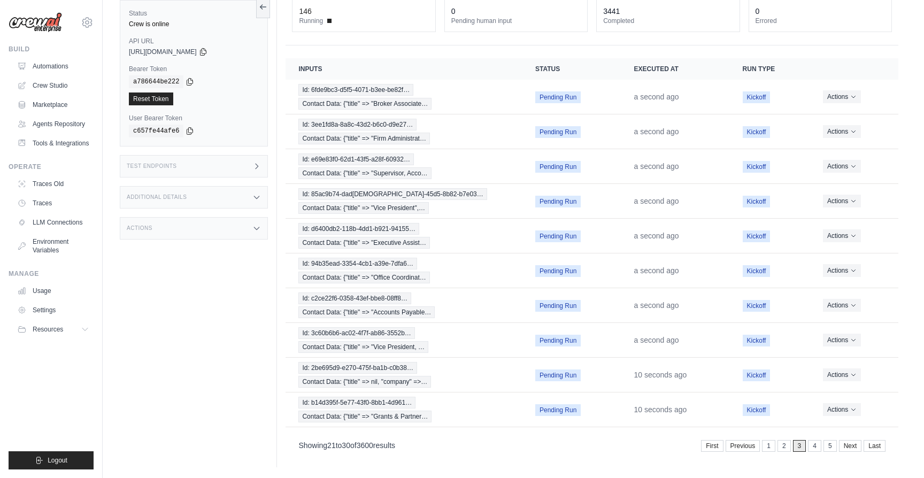
click at [815, 445] on link "4" at bounding box center [814, 446] width 13 height 12
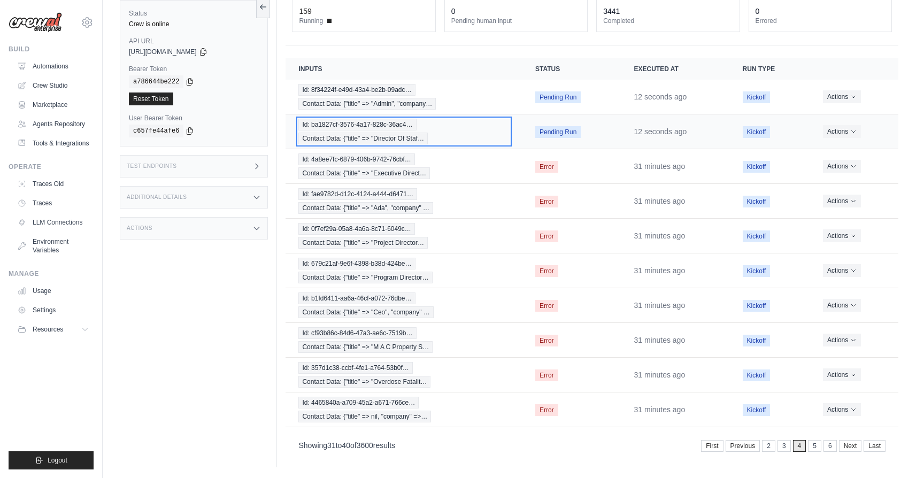
click at [447, 137] on div "Id: ba1827cf-3576-4a17-828c-36ac4… Contact Data: {"title" => "Director Of Staf…" at bounding box center [403, 132] width 211 height 26
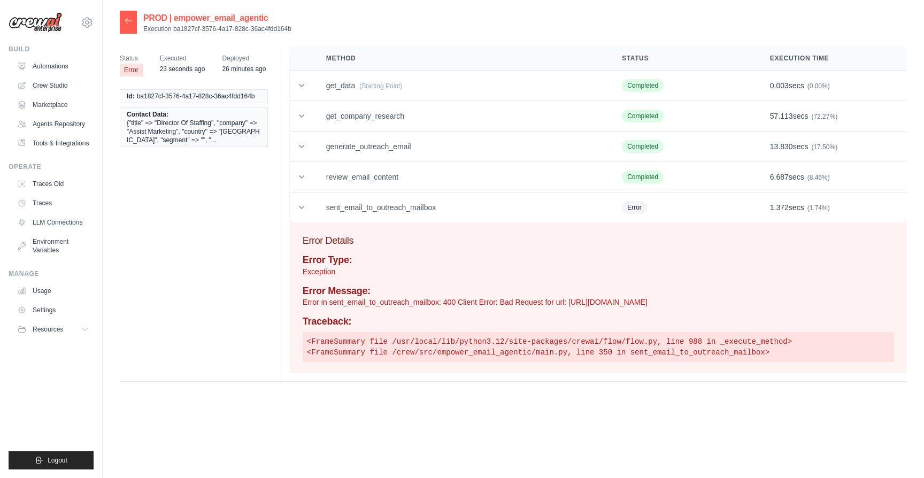
click at [134, 23] on div at bounding box center [128, 22] width 17 height 23
click at [128, 20] on icon at bounding box center [128, 21] width 9 height 9
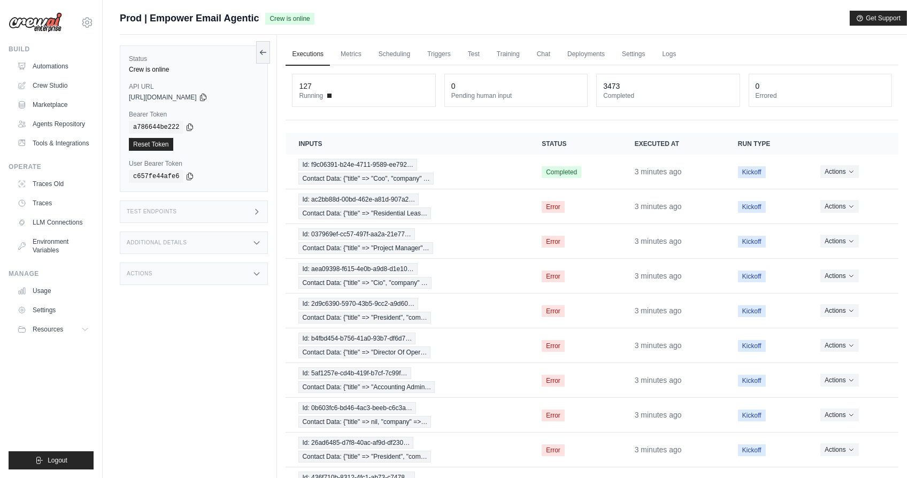
click at [172, 280] on div "Actions" at bounding box center [194, 274] width 148 height 22
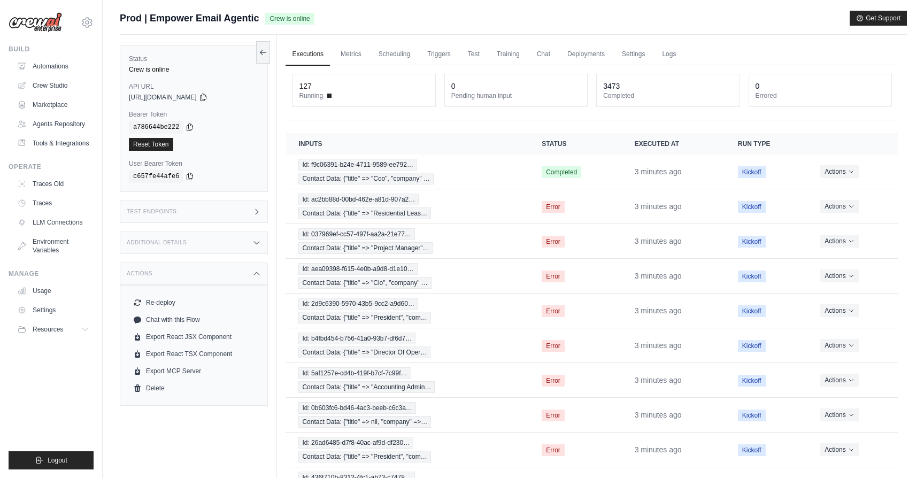
click at [172, 280] on div "Actions" at bounding box center [194, 274] width 148 height 22
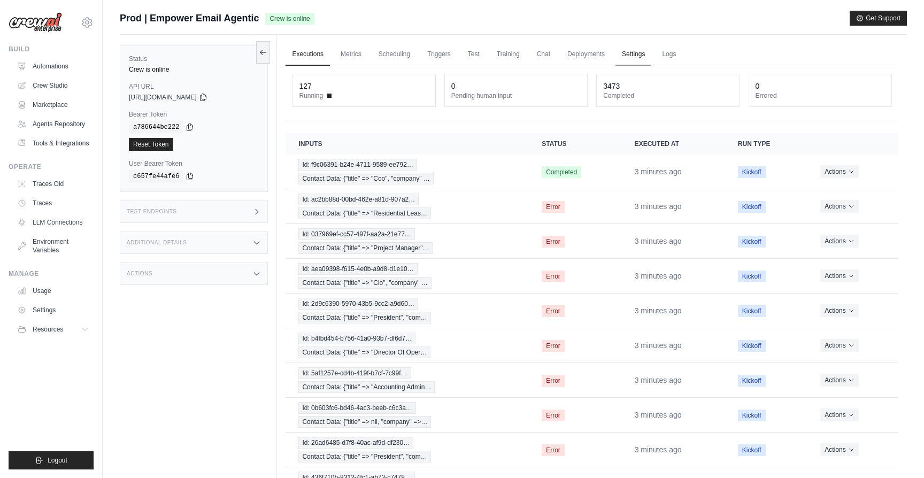
click at [642, 52] on link "Settings" at bounding box center [633, 54] width 36 height 22
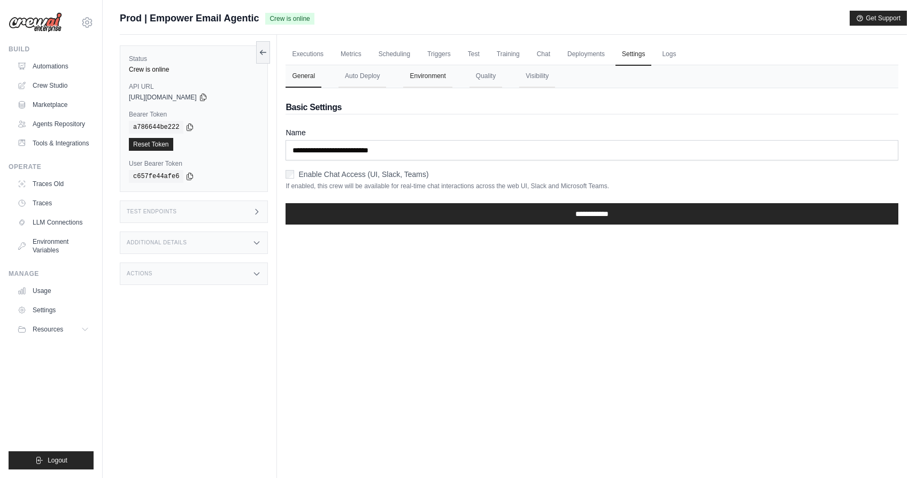
click at [441, 79] on button "Environment" at bounding box center [427, 76] width 49 height 22
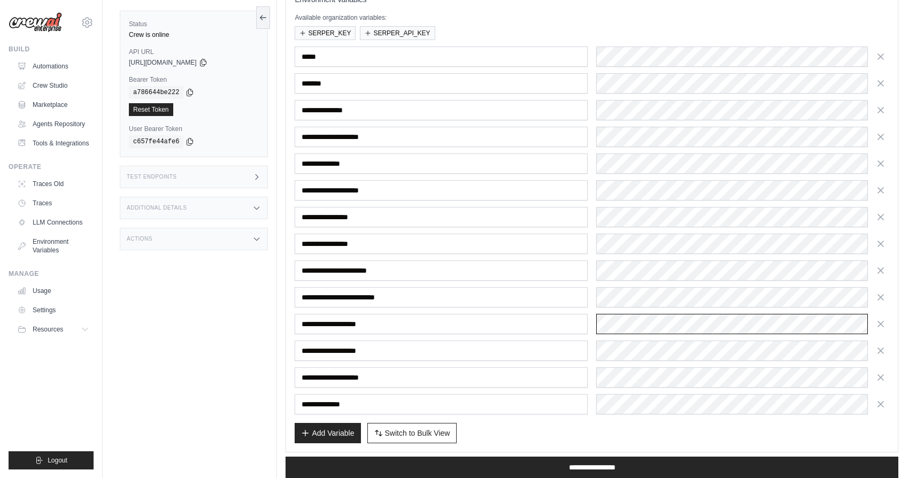
scroll to position [170, 0]
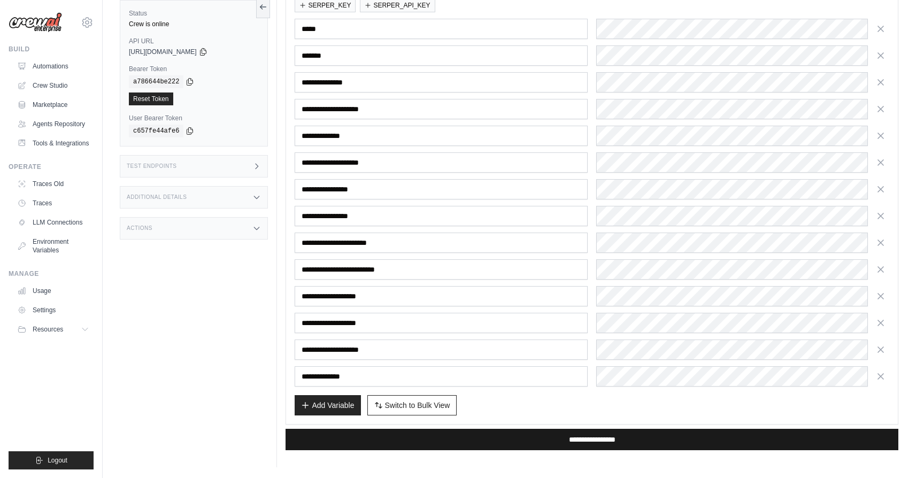
click at [465, 429] on input "**********" at bounding box center [591, 439] width 613 height 21
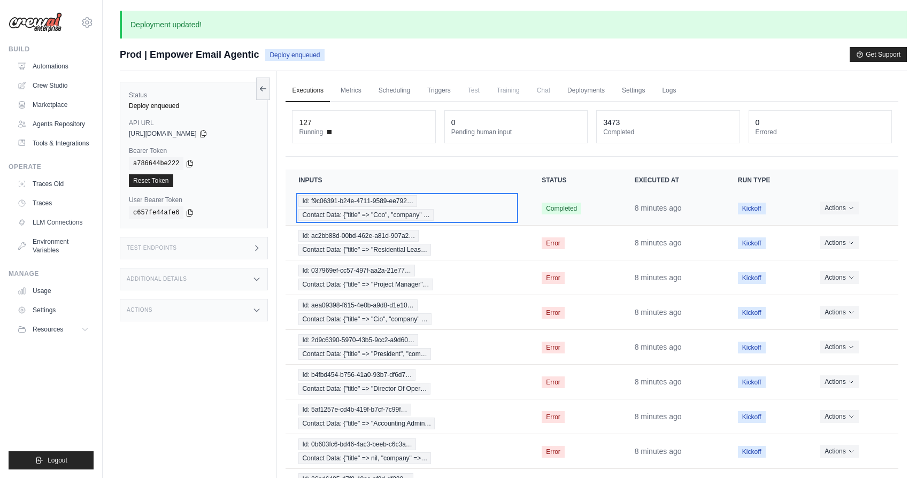
click at [472, 215] on div "Id: f9c06391-b24e-4711-9589-ee792… Contact Data: {"title" => "Coo", "company" …" at bounding box center [407, 208] width 218 height 26
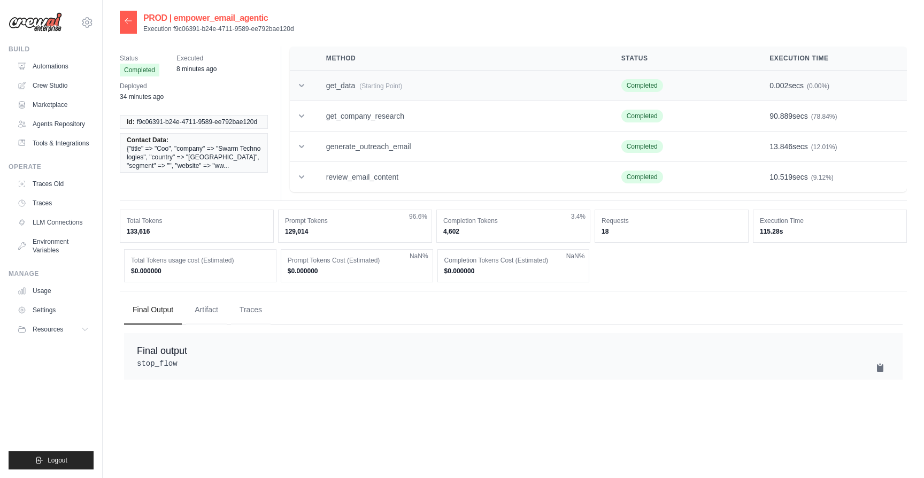
click at [345, 88] on td "get_data (Starting Point)" at bounding box center [460, 86] width 295 height 30
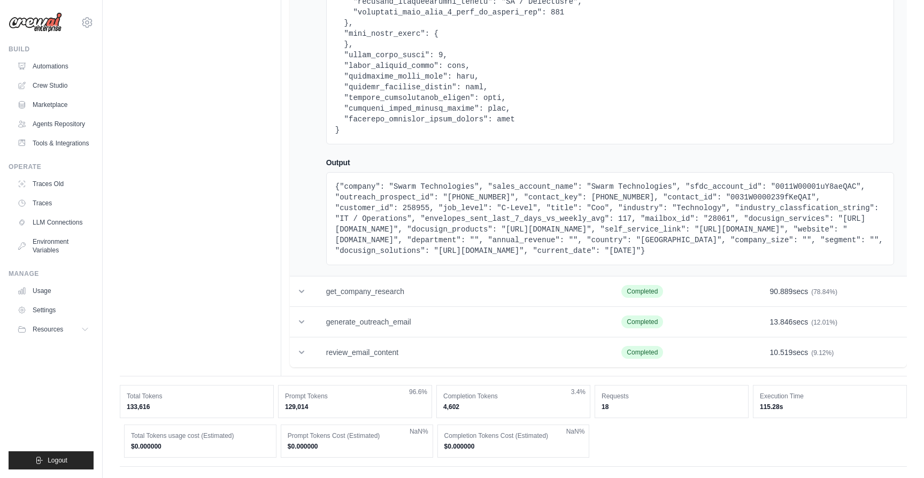
scroll to position [873, 0]
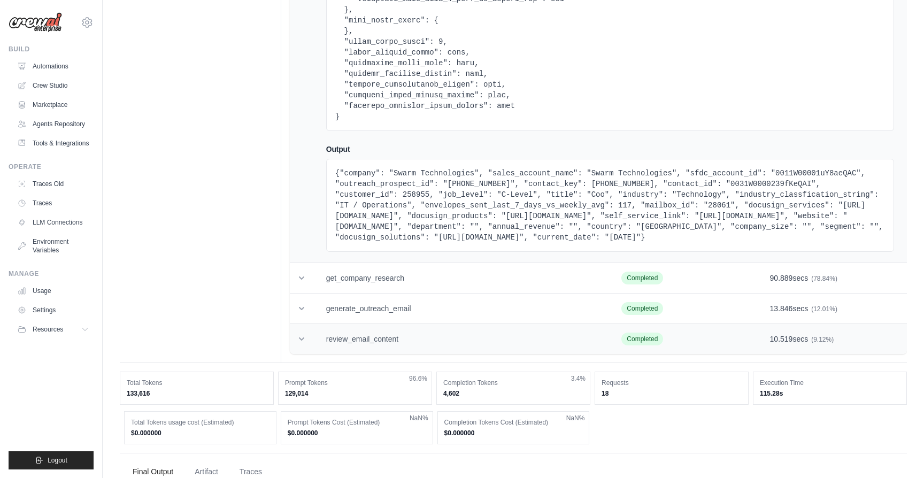
click at [445, 354] on td "review_email_content" at bounding box center [461, 339] width 296 height 30
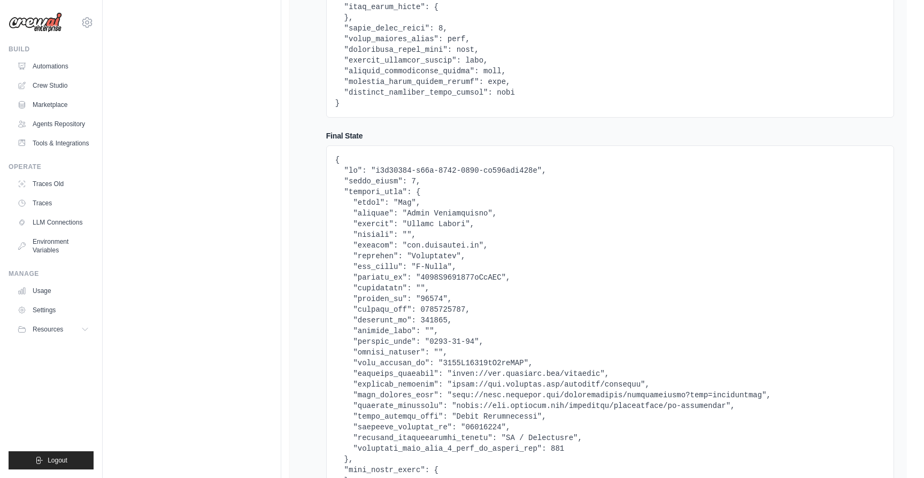
scroll to position [0, 0]
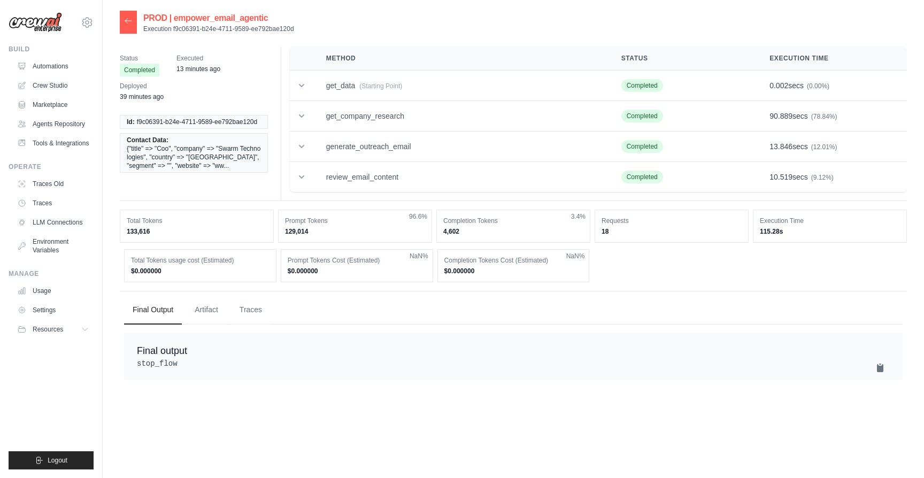
click at [128, 18] on icon at bounding box center [128, 21] width 9 height 9
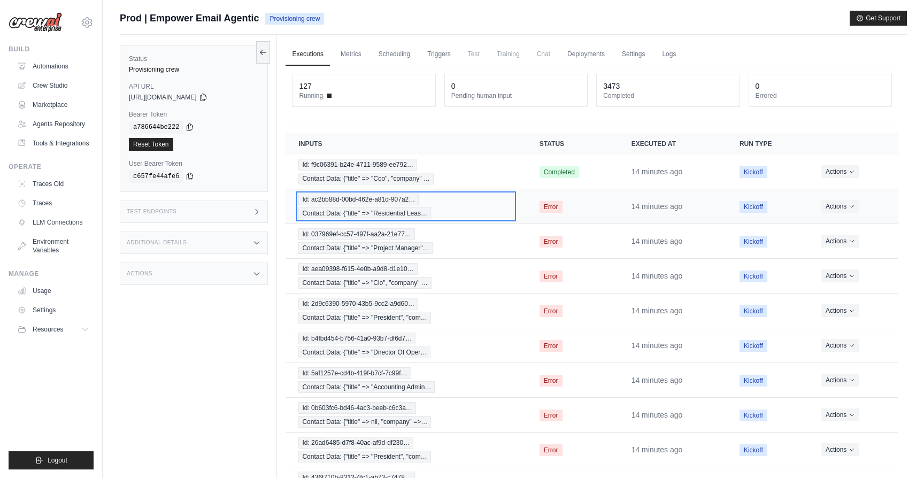
click at [449, 199] on div "Id: ac2bb88d-00bd-462e-a81d-907a2… Contact Data: {"title" => "Residential Leas…" at bounding box center [405, 207] width 215 height 26
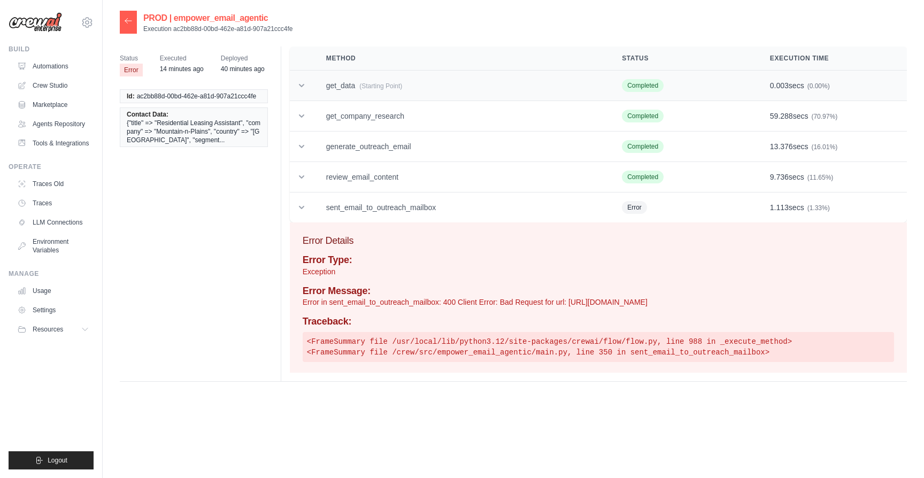
click at [403, 99] on td "get_data (Starting Point)" at bounding box center [461, 86] width 296 height 30
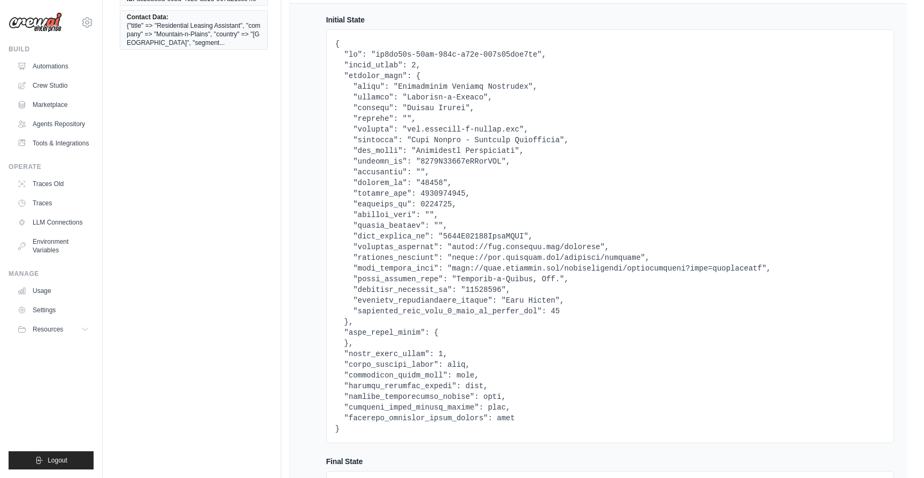
scroll to position [99, 0]
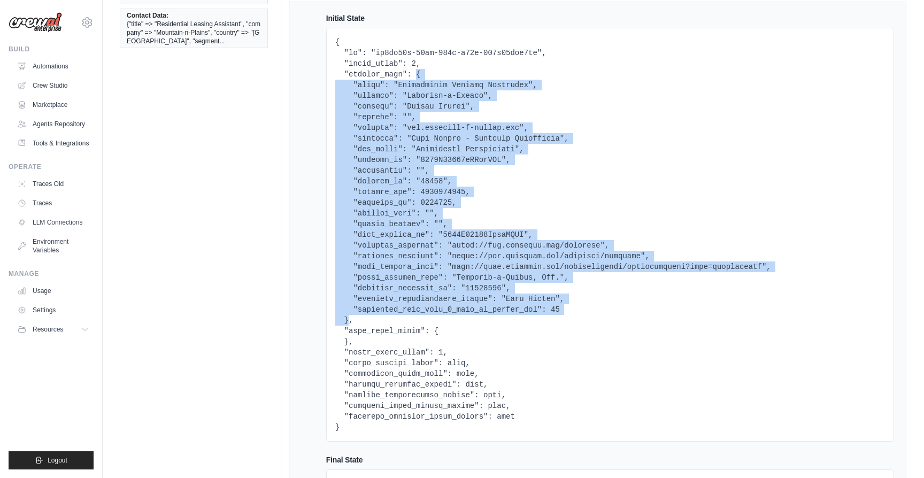
drag, startPoint x: 417, startPoint y: 71, endPoint x: 349, endPoint y: 319, distance: 257.2
click at [349, 319] on pre at bounding box center [610, 235] width 550 height 396
copy pre "{ "title": "Residential Leasing Assistant", "company": "Mountain-n-Plains", "co…"
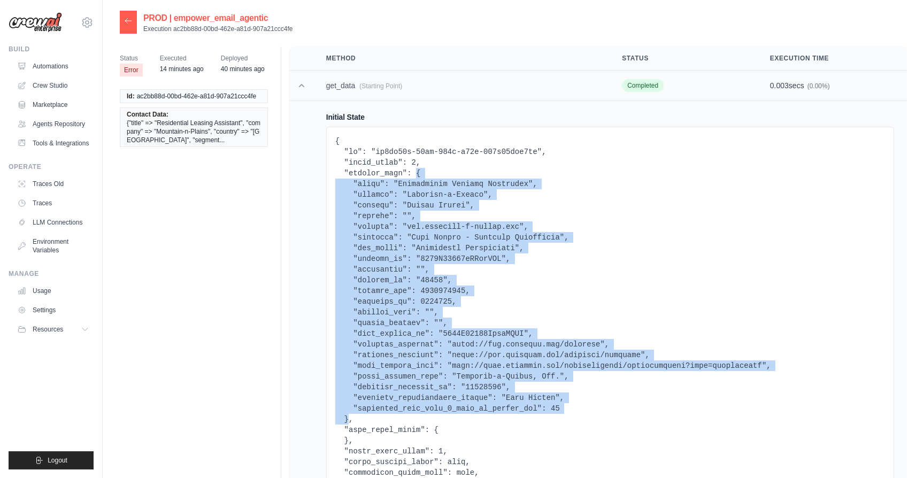
click at [303, 86] on icon at bounding box center [301, 85] width 5 height 3
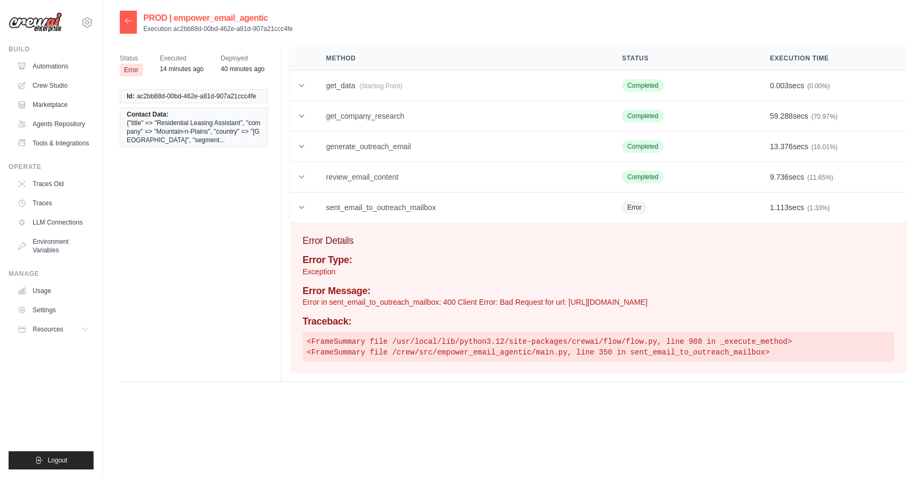
click at [134, 27] on div at bounding box center [128, 22] width 17 height 23
click at [132, 23] on icon at bounding box center [128, 21] width 9 height 9
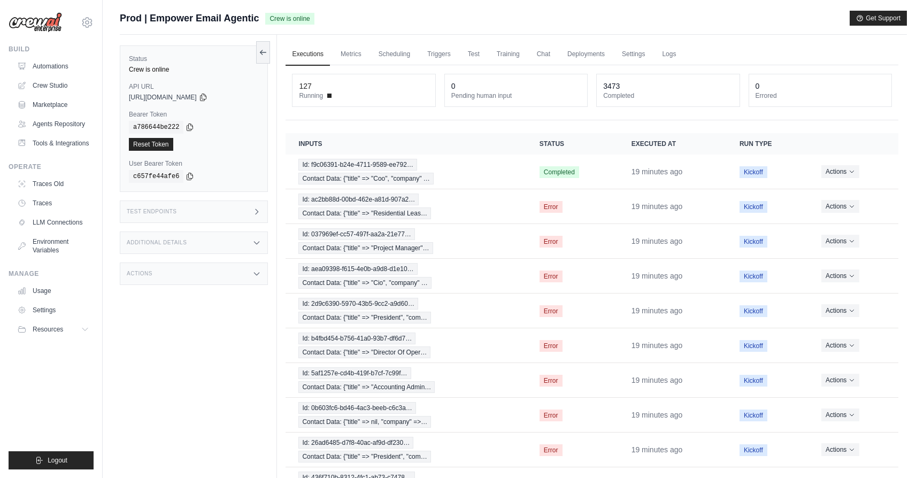
click at [199, 215] on div "Test Endpoints" at bounding box center [194, 211] width 148 height 22
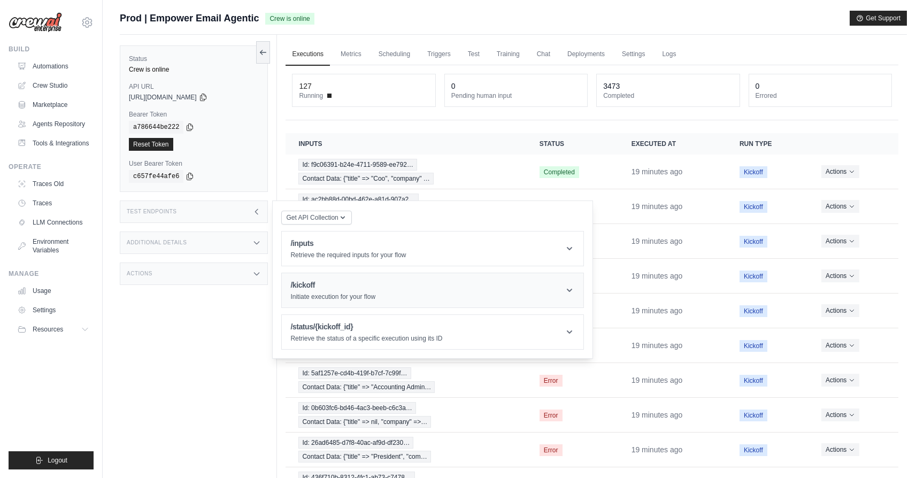
click at [307, 292] on div "/kickoff Initiate execution for your flow" at bounding box center [332, 290] width 85 height 21
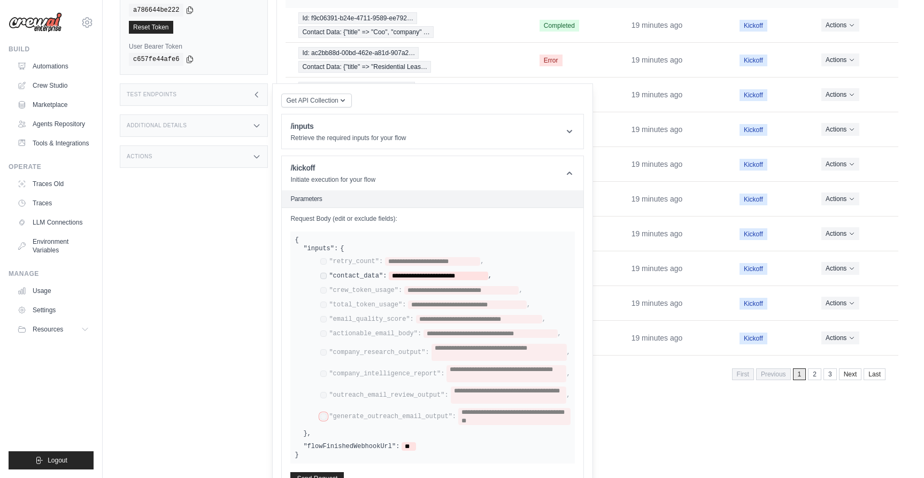
scroll to position [214, 0]
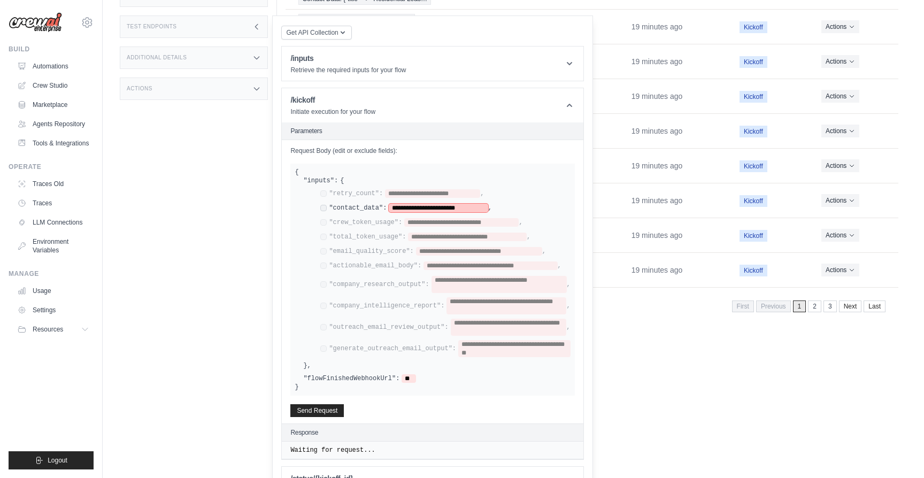
click at [449, 211] on span "**********" at bounding box center [438, 208] width 99 height 9
click at [638, 322] on div "Executions Metrics Scheduling Triggers Test Training Chat Deployments Settings …" at bounding box center [592, 73] width 630 height 507
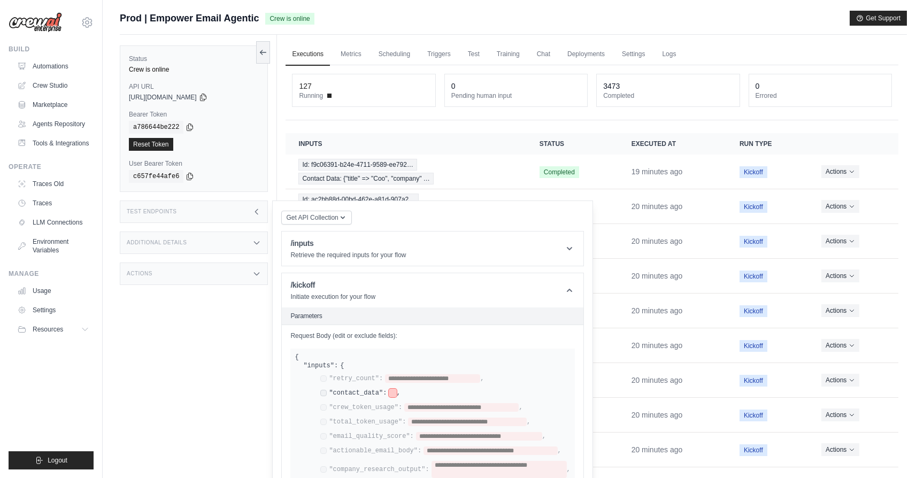
click at [393, 393] on span at bounding box center [392, 393] width 7 height 9
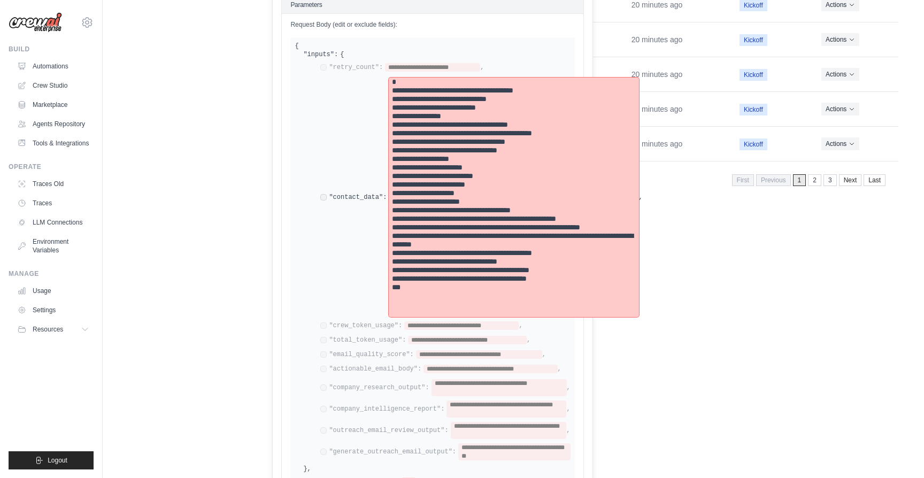
scroll to position [444, 0]
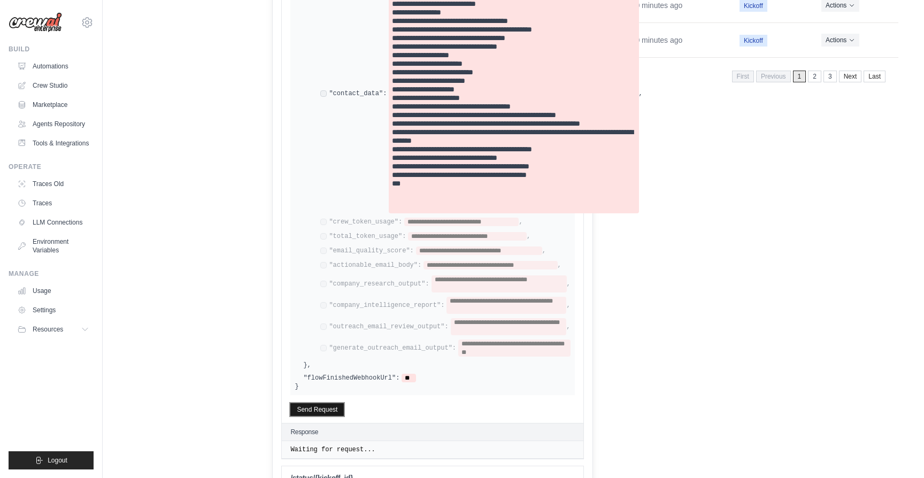
click at [301, 411] on button "Send Request" at bounding box center [316, 409] width 53 height 13
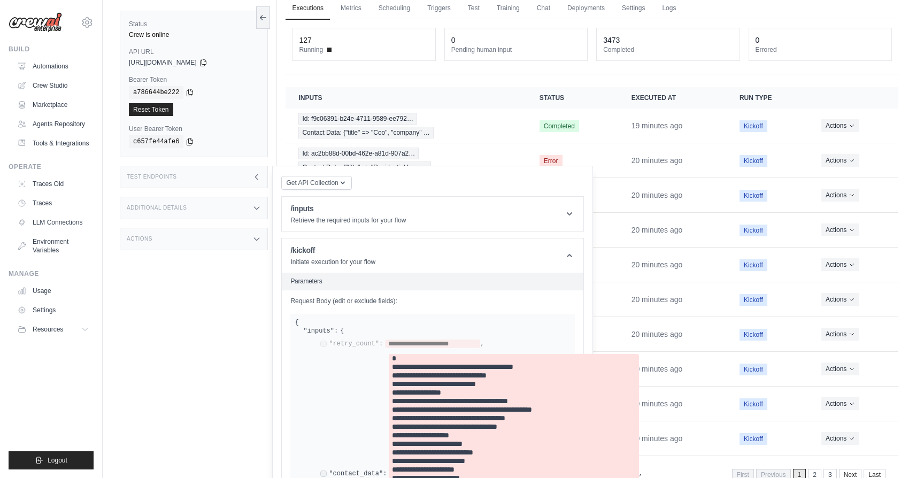
scroll to position [0, 0]
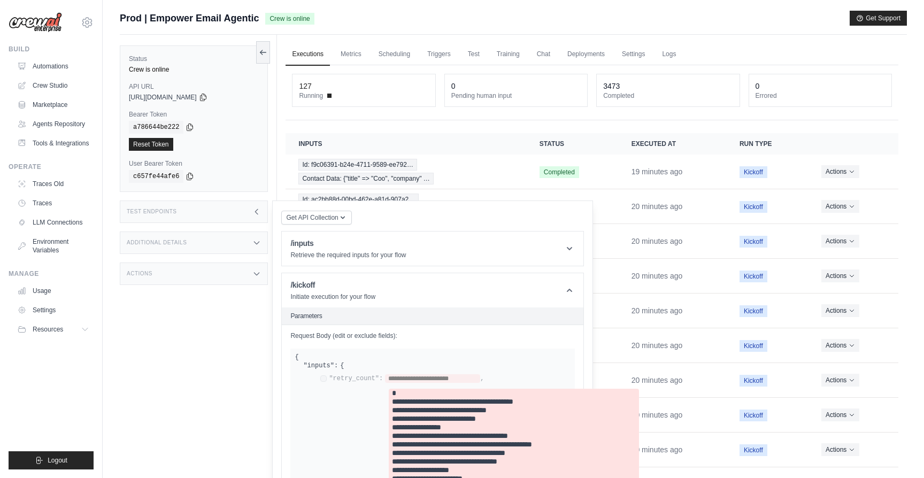
click at [316, 58] on link "Executions" at bounding box center [307, 54] width 44 height 22
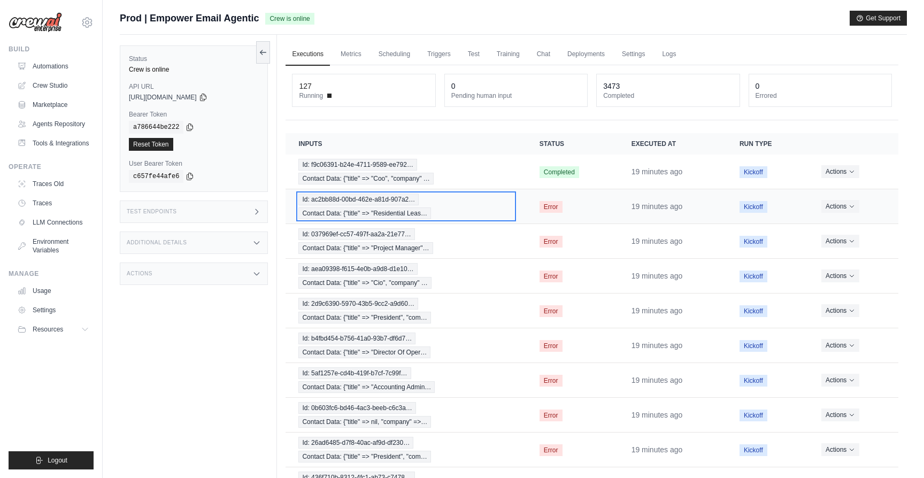
click at [467, 203] on div "Id: ac2bb88d-00bd-462e-a81d-907a2… Contact Data: {"title" => "Residential Leas…" at bounding box center [405, 207] width 215 height 26
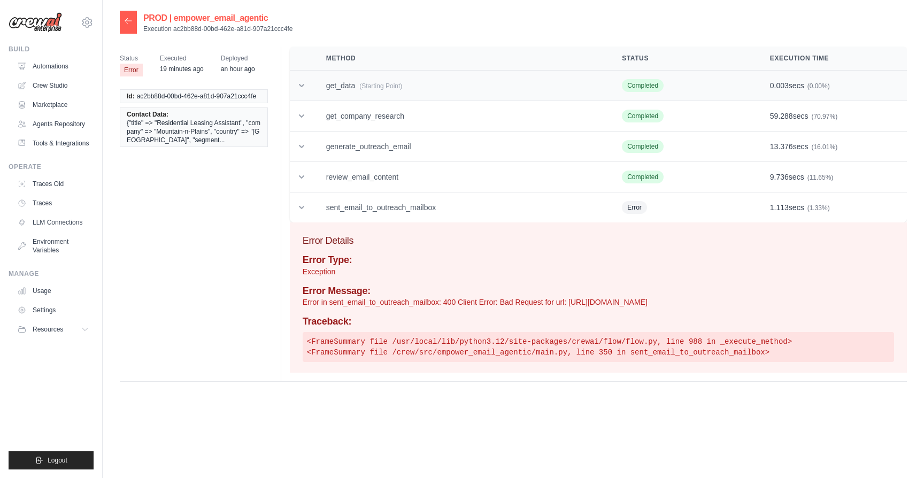
click at [439, 90] on td "get_data (Starting Point)" at bounding box center [461, 86] width 296 height 30
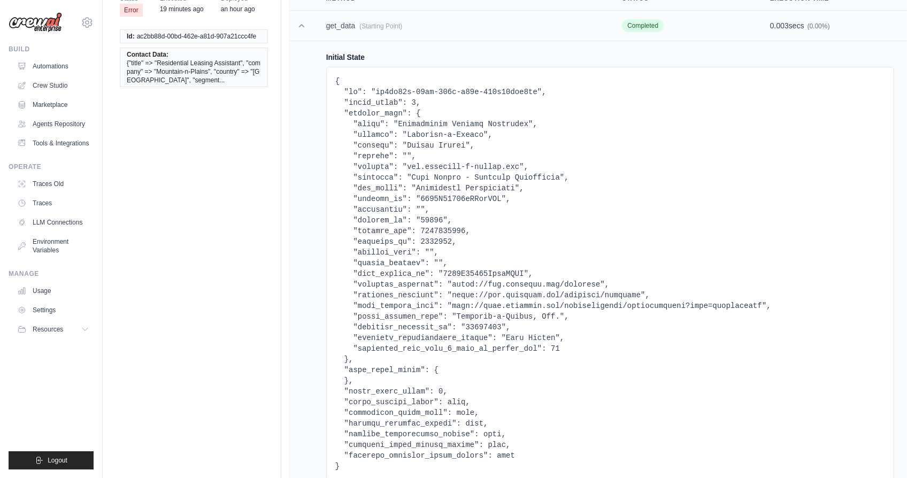
scroll to position [80, 0]
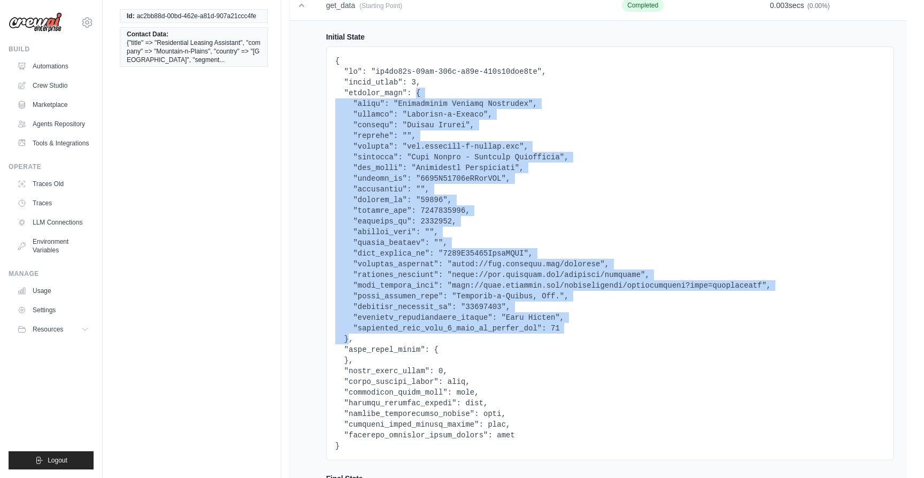
drag, startPoint x: 414, startPoint y: 94, endPoint x: 346, endPoint y: 339, distance: 254.6
click at [346, 339] on pre at bounding box center [610, 254] width 550 height 396
copy pre "{ "title": "Residential Leasing Assistant", "company": "Mountain-n-Plains", "co…"
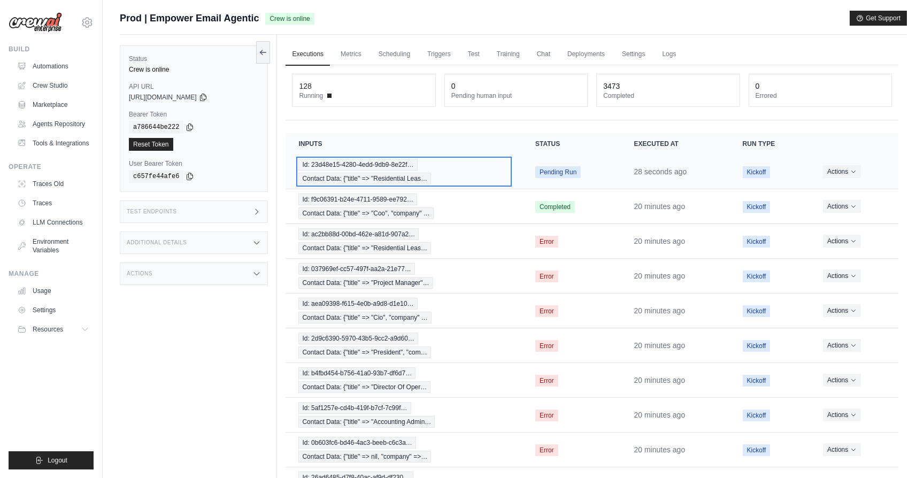
click at [472, 175] on div "Id: 23d48e15-4280-4edd-9db9-8e22f… Contact Data: {"title" => "Residential Leas…" at bounding box center [403, 172] width 211 height 26
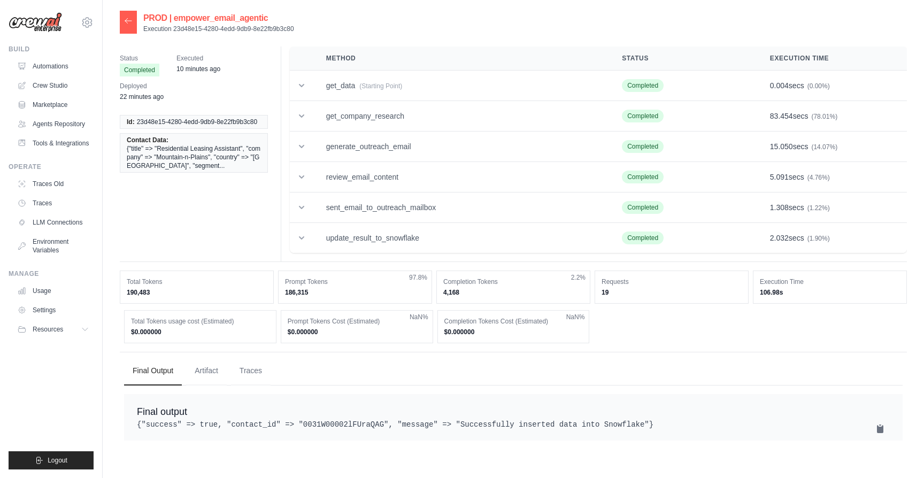
click at [128, 27] on div at bounding box center [128, 22] width 17 height 23
click at [132, 20] on icon at bounding box center [128, 21] width 9 height 9
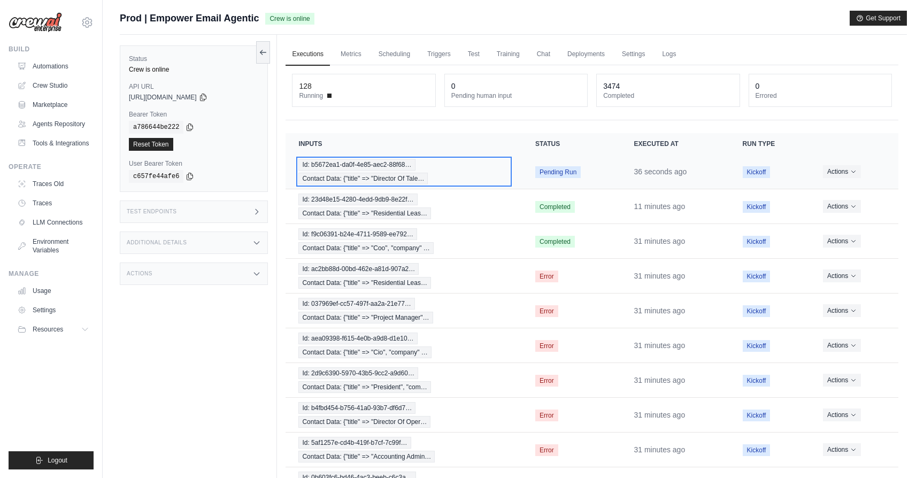
click at [429, 163] on div "Id: b5672ea1-da0f-4e85-aec2-88f68… Contact Data: {"title" => "Director Of Tale…" at bounding box center [403, 172] width 211 height 26
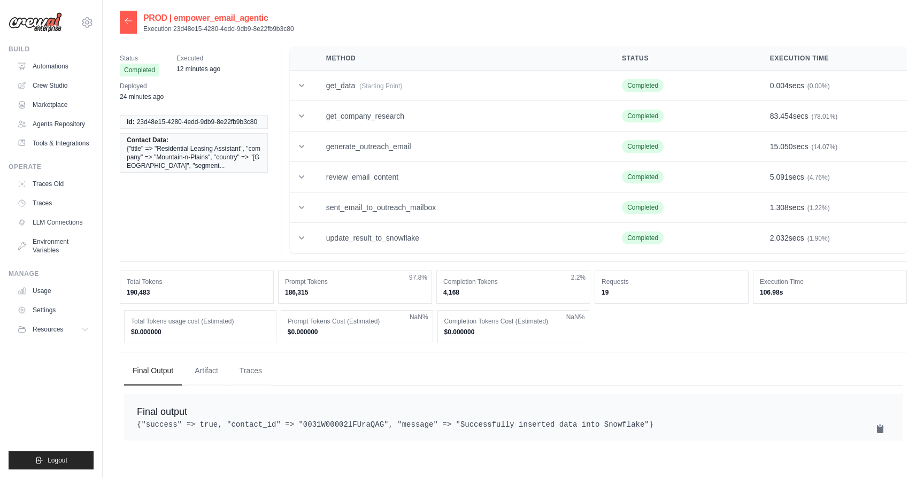
click at [126, 21] on icon at bounding box center [128, 20] width 6 height 5
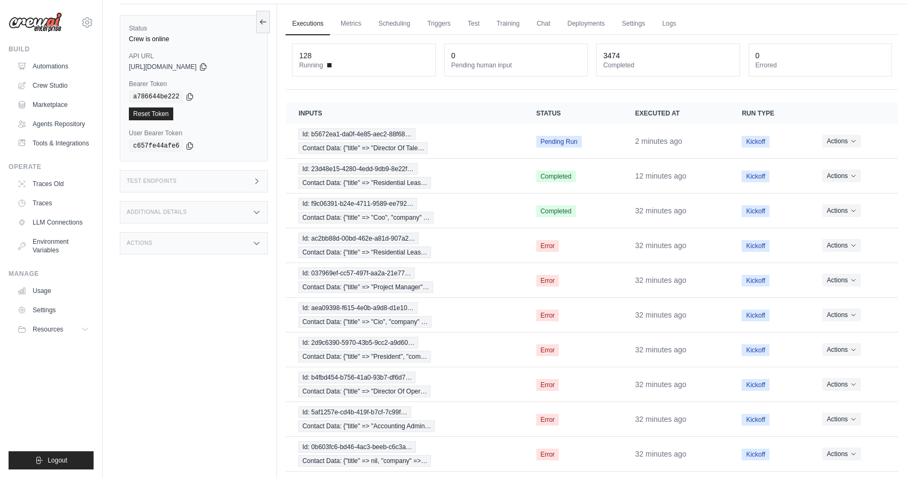
scroll to position [32, 0]
click at [461, 146] on div "Id: b5672ea1-da0f-4e85-aec2-88f68… Contact Data: {"title" => "Director Of Tale…" at bounding box center [404, 140] width 212 height 26
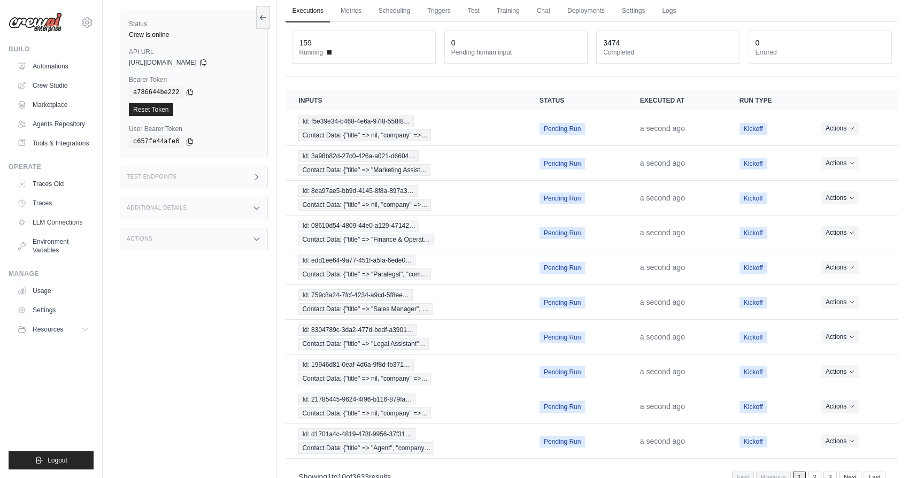
scroll to position [75, 0]
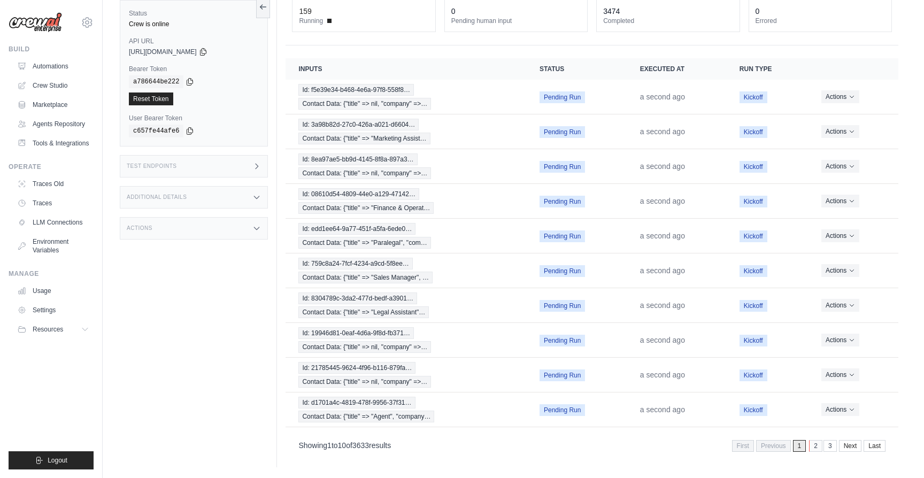
click at [815, 442] on link "2" at bounding box center [815, 446] width 13 height 12
click at [814, 445] on link "3" at bounding box center [815, 446] width 13 height 12
click at [811, 446] on link "4" at bounding box center [815, 446] width 13 height 12
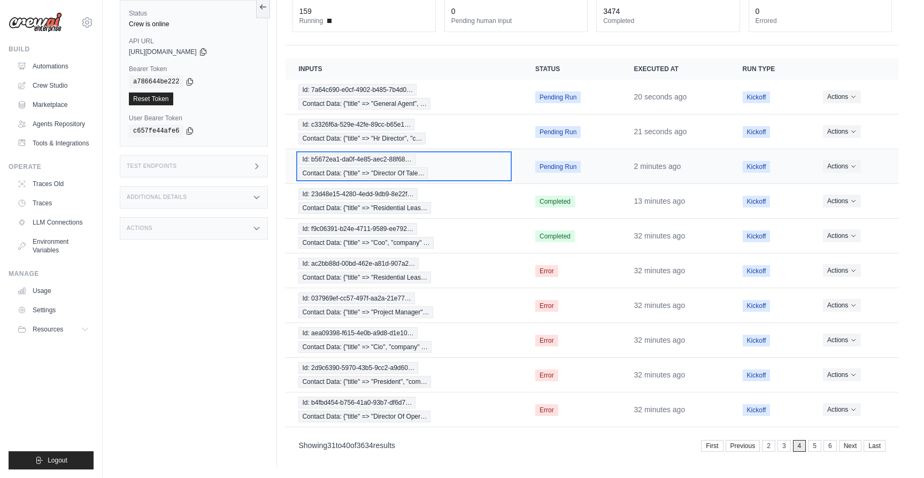
click at [460, 165] on div "Id: b5672ea1-da0f-4e85-aec2-88f68… Contact Data: {"title" => "Director Of Tale…" at bounding box center [403, 166] width 211 height 26
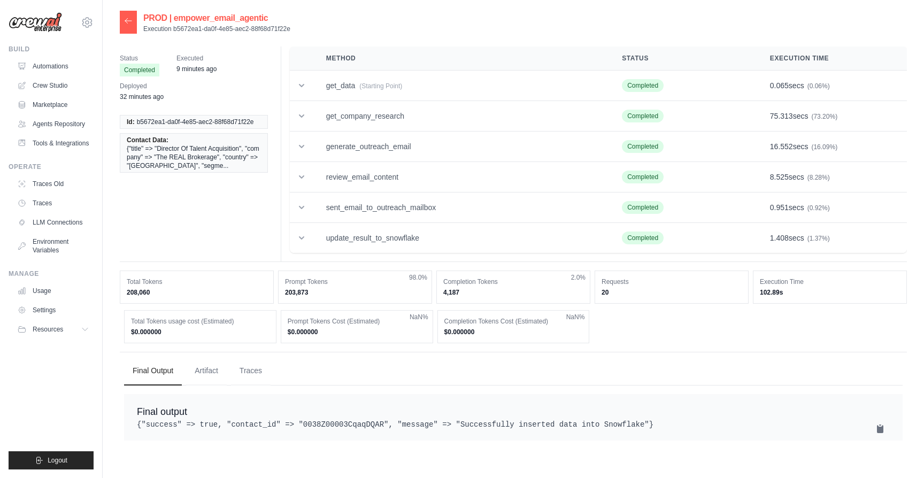
click at [126, 18] on icon at bounding box center [128, 21] width 9 height 9
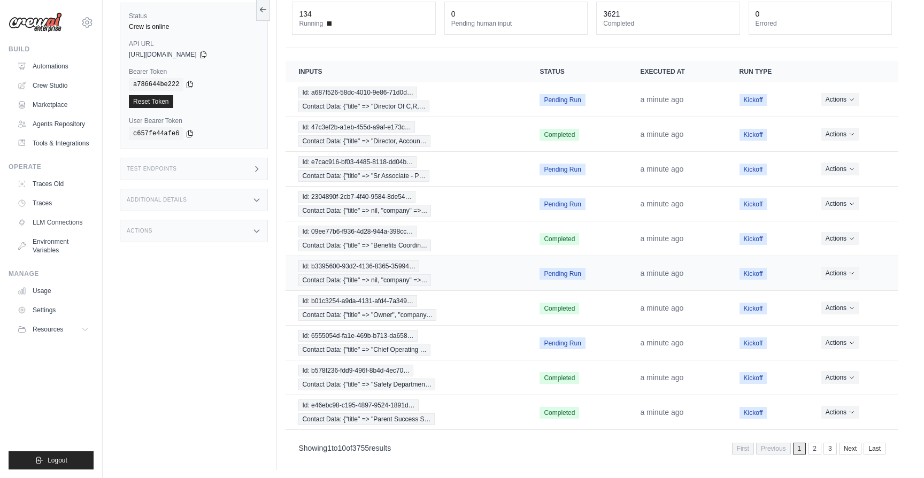
scroll to position [75, 0]
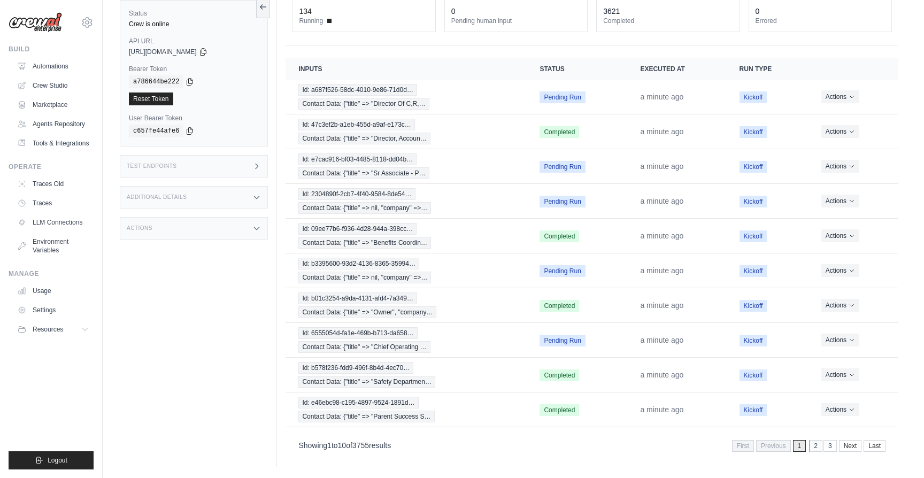
click at [814, 446] on link "2" at bounding box center [815, 446] width 13 height 12
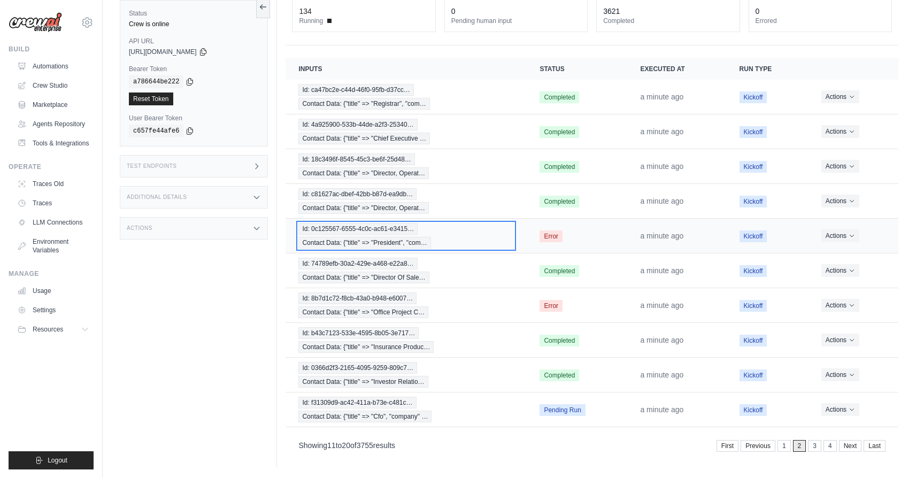
click at [444, 228] on div "Id: 0c125567-6555-4c0c-ac61-e3415… Contact Data: {"title" => "President", "com…" at bounding box center [405, 236] width 215 height 26
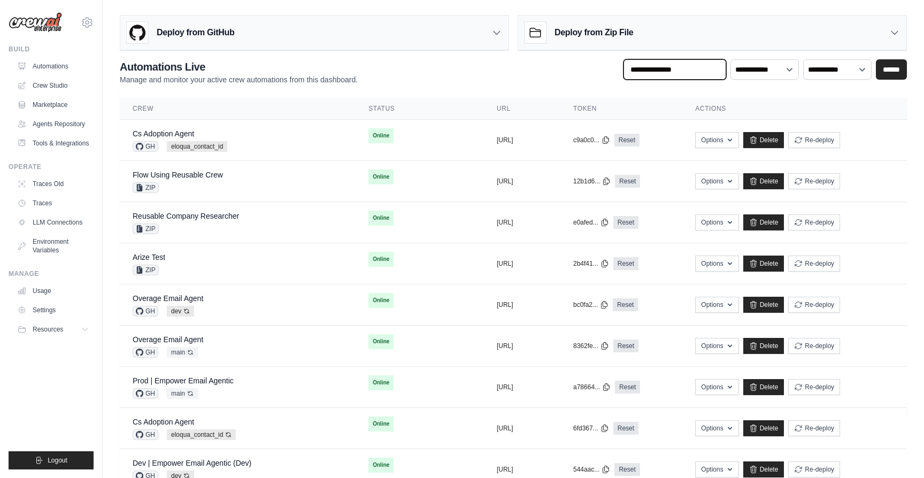
click at [669, 64] on input "text" at bounding box center [674, 69] width 103 height 20
type input "**********"
click at [876, 59] on input "******" at bounding box center [891, 69] width 31 height 20
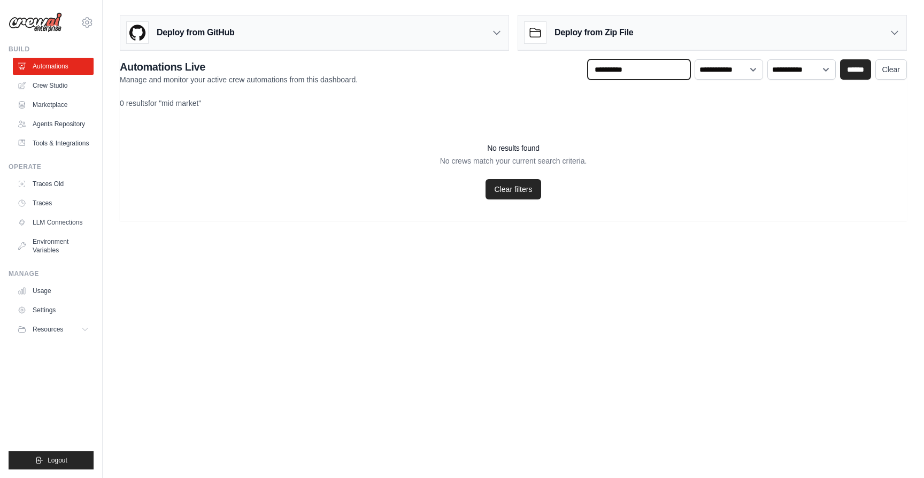
click at [637, 61] on input "**********" at bounding box center [639, 69] width 103 height 20
type input "***"
click at [840, 59] on input "******" at bounding box center [855, 69] width 31 height 20
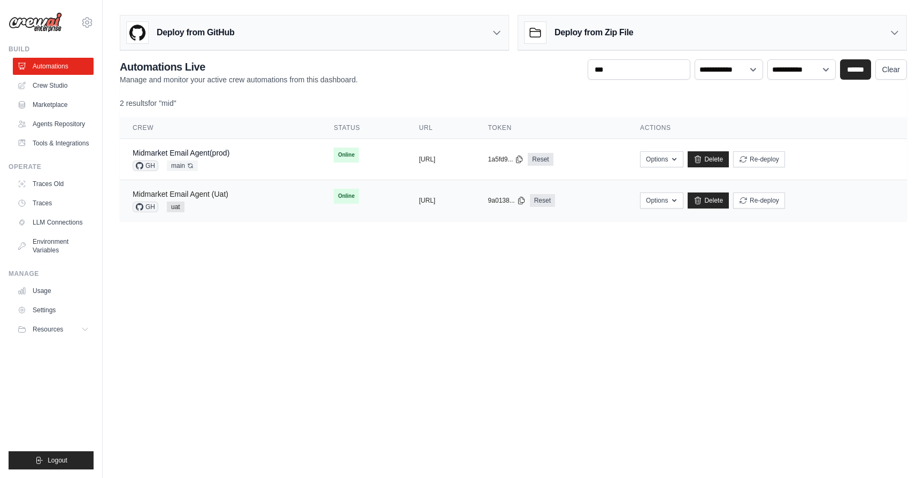
click at [187, 196] on link "Midmarket Email Agent (Uat)" at bounding box center [181, 194] width 96 height 9
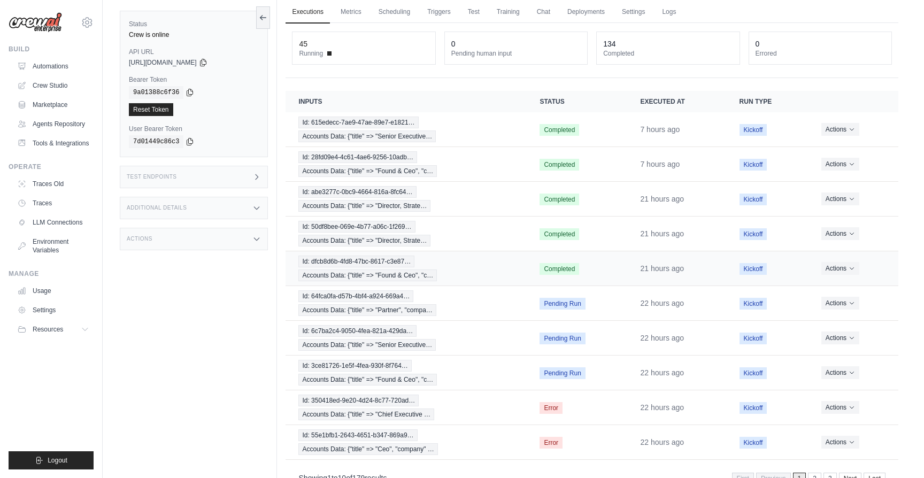
scroll to position [75, 0]
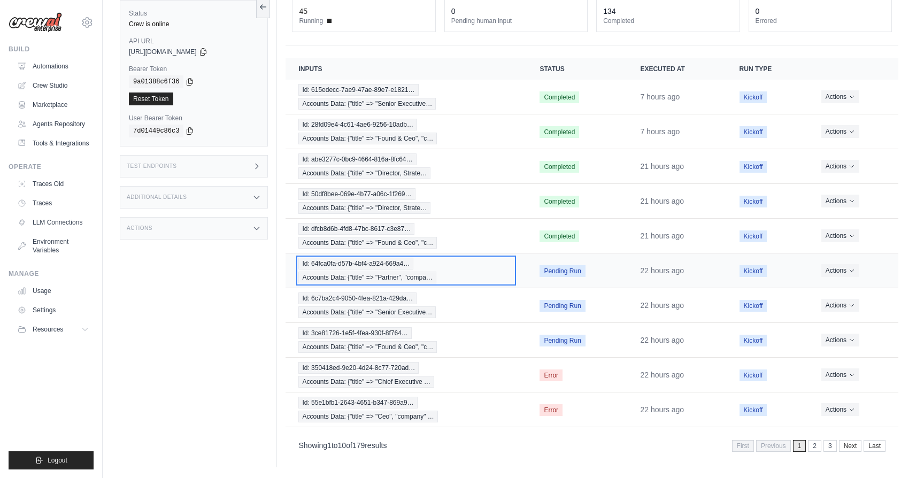
click at [473, 281] on div "Id: 64fca0fa-d57b-4bf4-a924-669a4… Accounts Data: {"title" => "Partner", "compa…" at bounding box center [405, 271] width 215 height 26
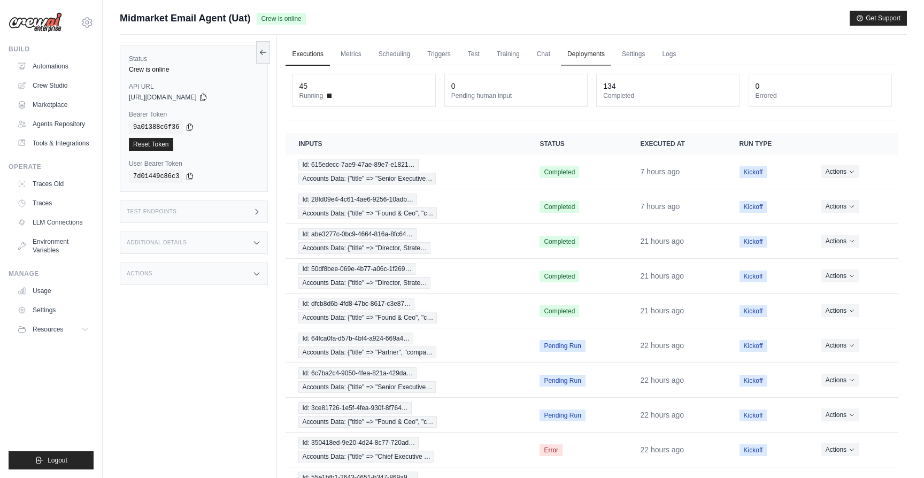
click at [578, 51] on link "Deployments" at bounding box center [586, 54] width 50 height 22
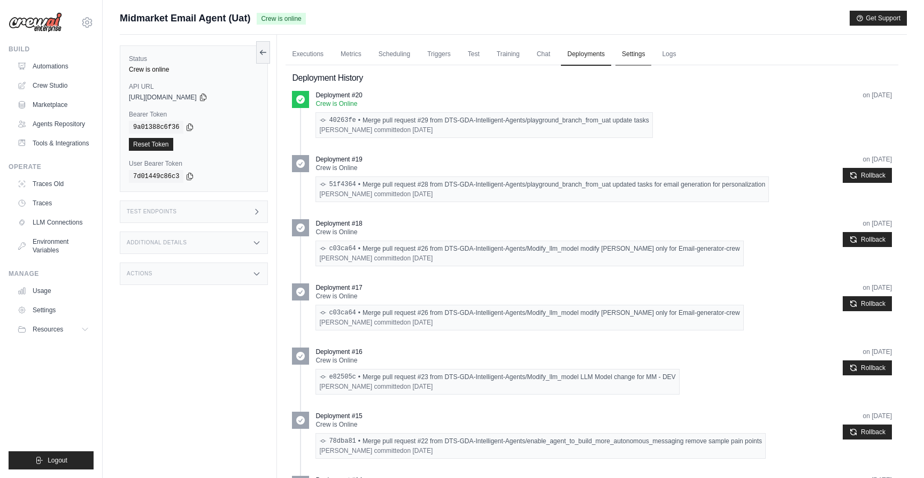
click at [632, 61] on link "Settings" at bounding box center [633, 54] width 36 height 22
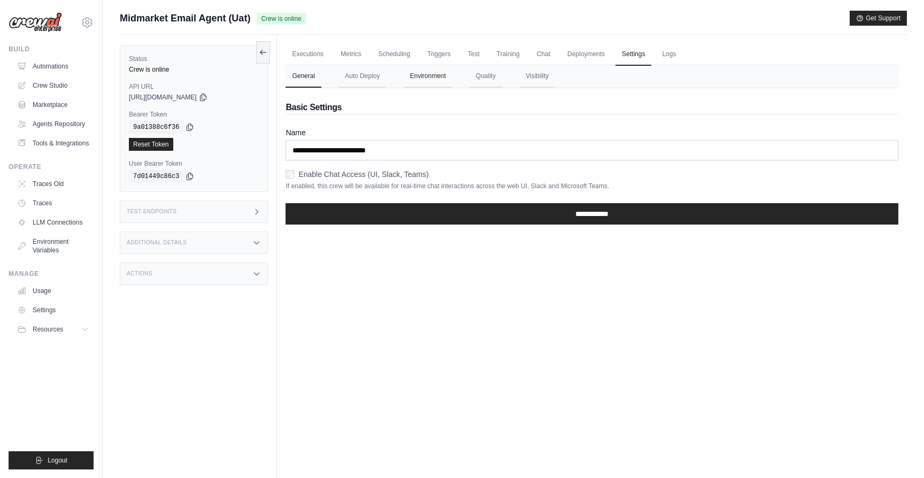
click at [423, 74] on button "Environment" at bounding box center [427, 76] width 49 height 22
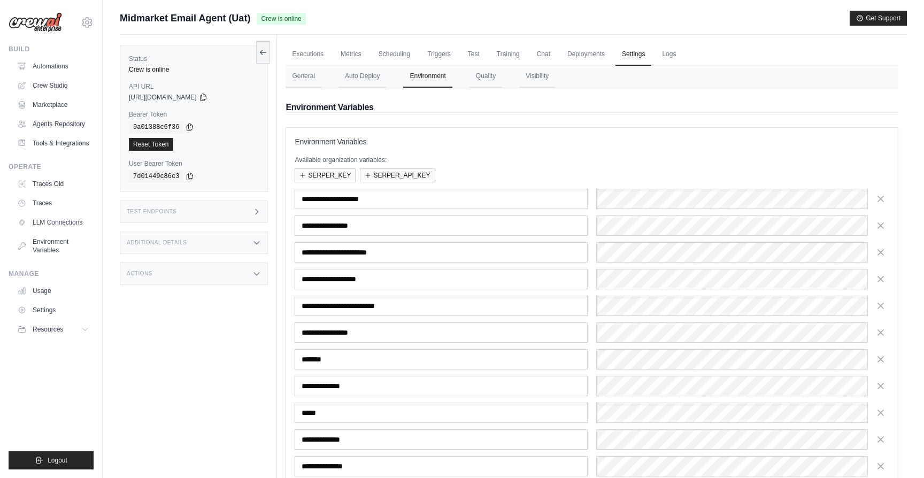
click at [198, 390] on div "Status Crew is online API URL copied https://midmarket-email-agent-d3295485-78f…" at bounding box center [198, 274] width 157 height 478
click at [306, 74] on button "General" at bounding box center [303, 76] width 36 height 22
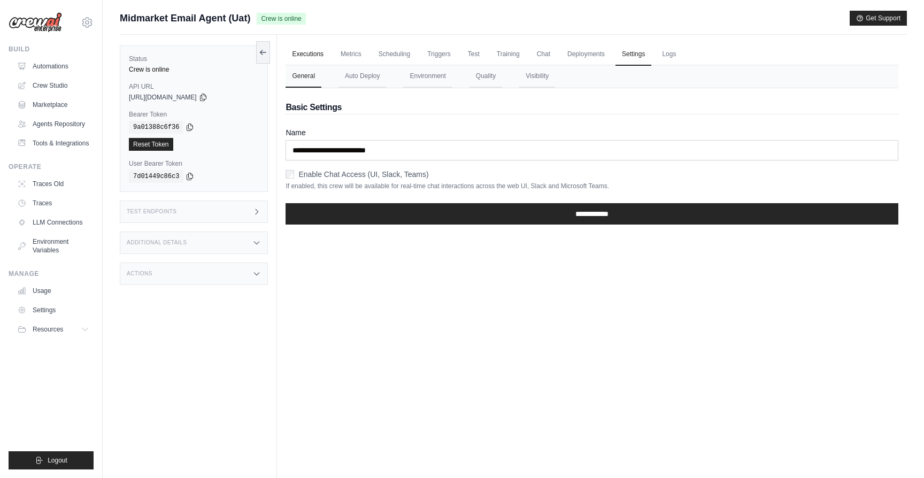
click at [298, 55] on link "Executions" at bounding box center [307, 54] width 44 height 22
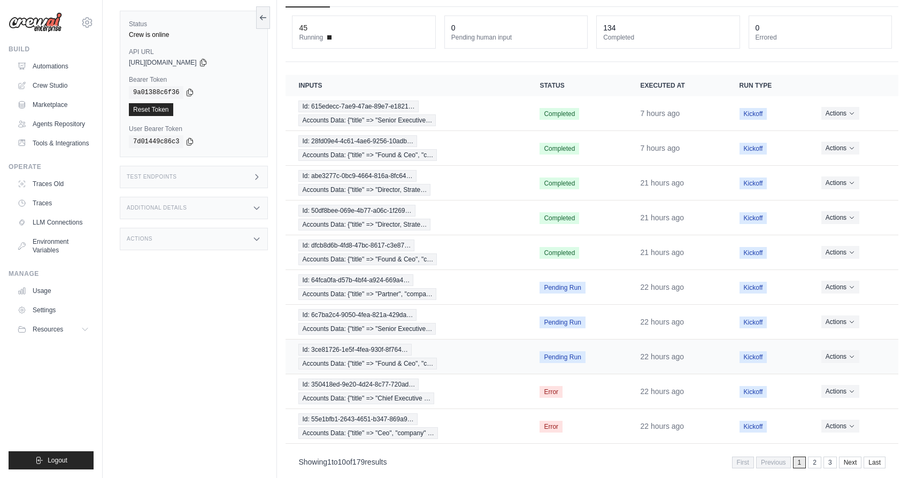
scroll to position [75, 0]
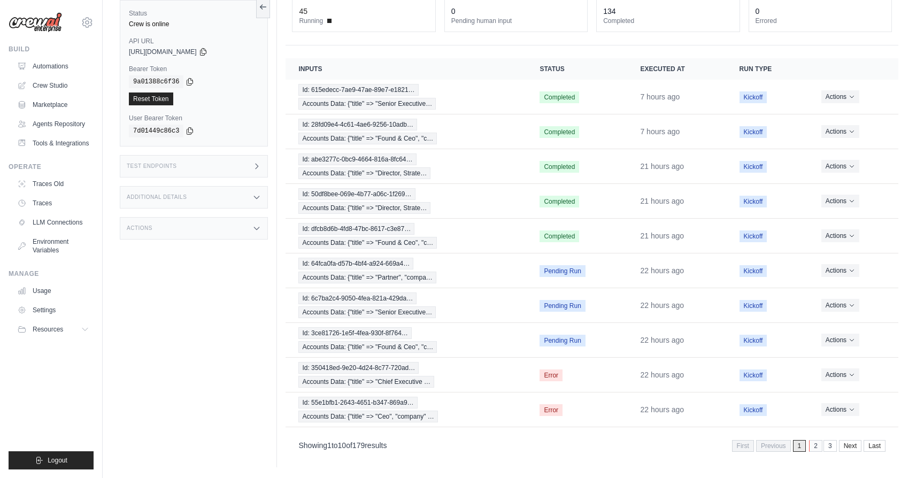
click at [812, 443] on link "2" at bounding box center [815, 446] width 13 height 12
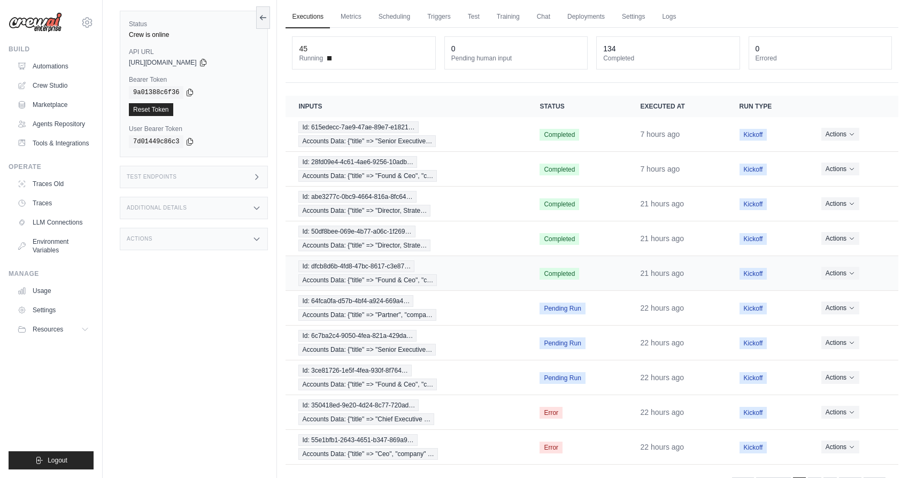
scroll to position [0, 0]
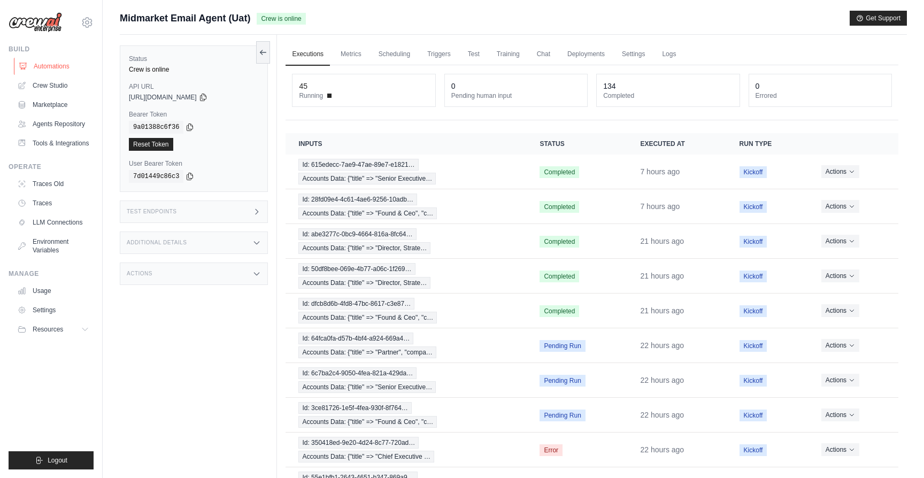
click at [43, 70] on link "Automations" at bounding box center [54, 66] width 81 height 17
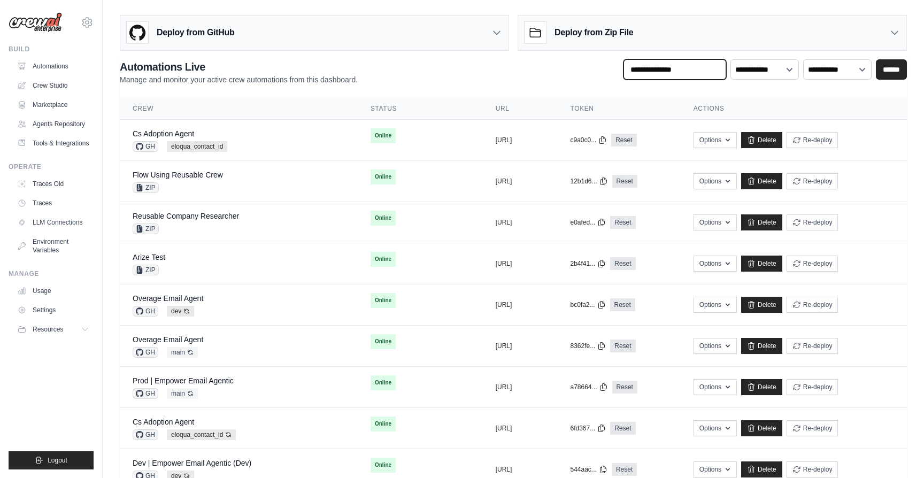
click at [696, 67] on input "text" at bounding box center [674, 69] width 103 height 20
type input "***"
click at [876, 59] on input "******" at bounding box center [891, 69] width 31 height 20
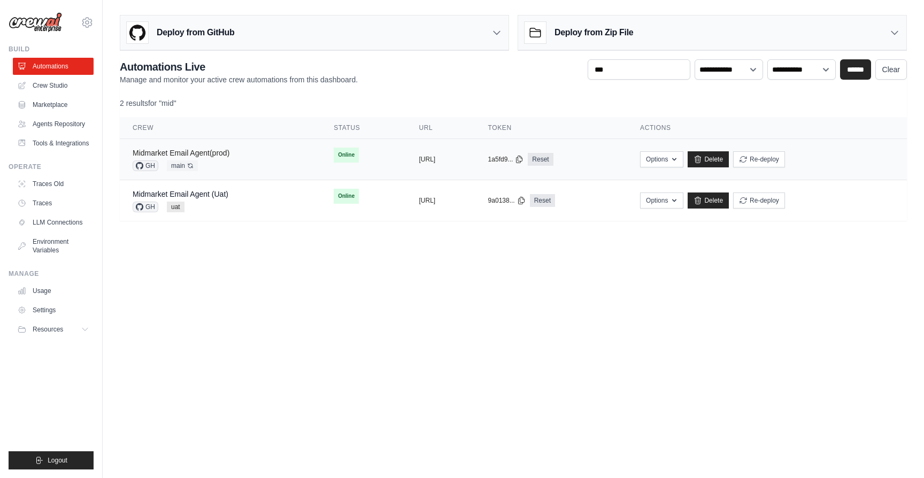
click at [198, 152] on link "Midmarket Email Agent(prod)" at bounding box center [181, 153] width 97 height 9
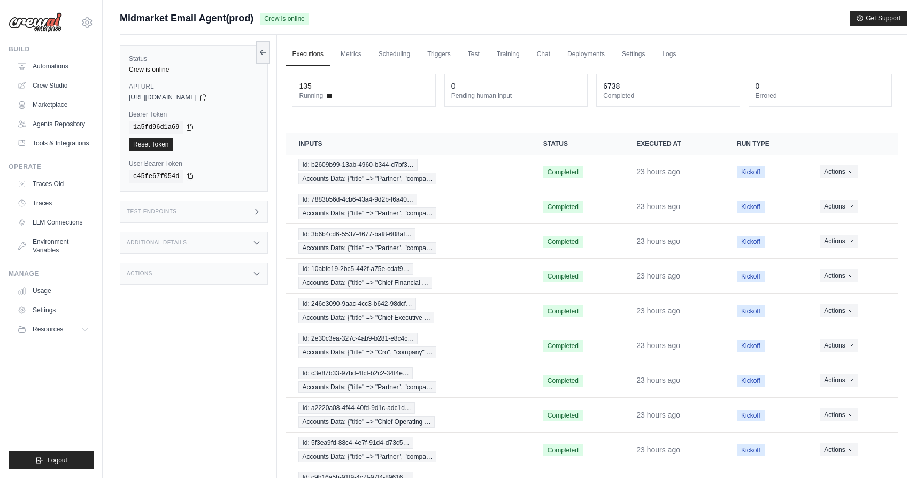
scroll to position [75, 0]
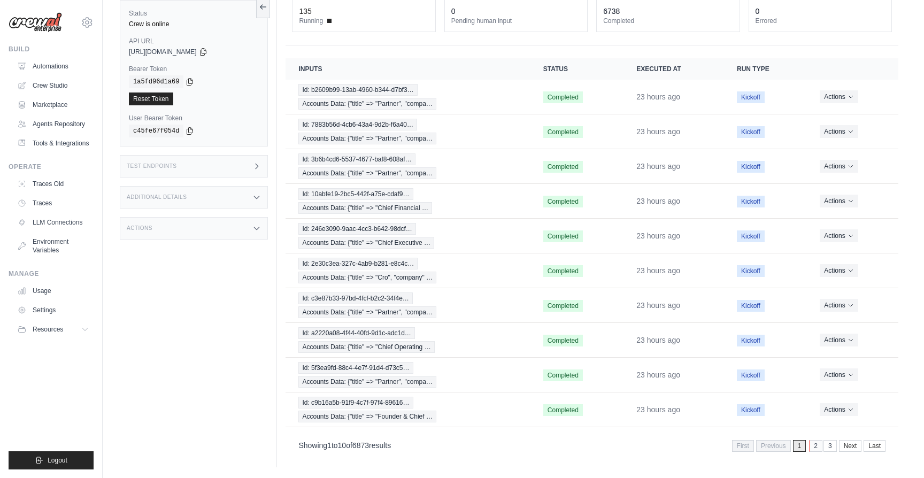
click at [812, 445] on link "2" at bounding box center [815, 446] width 13 height 12
click at [812, 445] on link "3" at bounding box center [814, 446] width 13 height 12
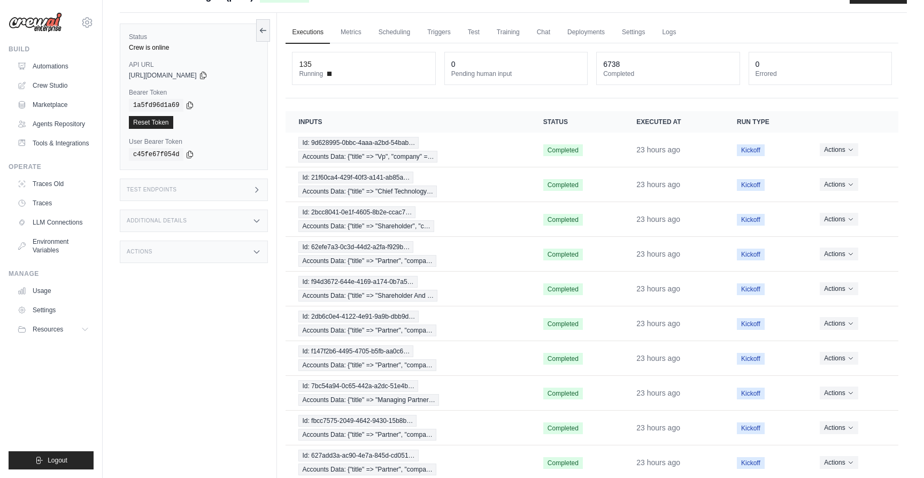
scroll to position [0, 0]
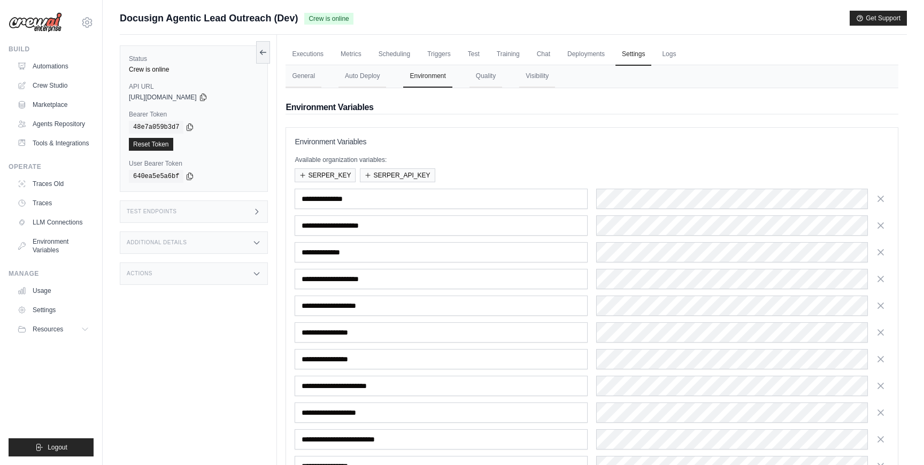
scroll to position [95, 0]
